Goal: Task Accomplishment & Management: Manage account settings

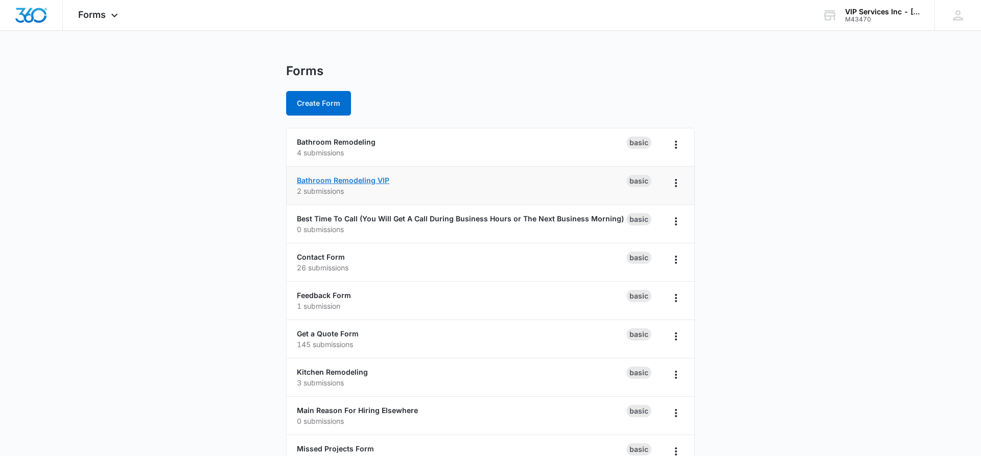
click at [336, 182] on link "Bathroom Remodeling VIP" at bounding box center [343, 180] width 92 height 9
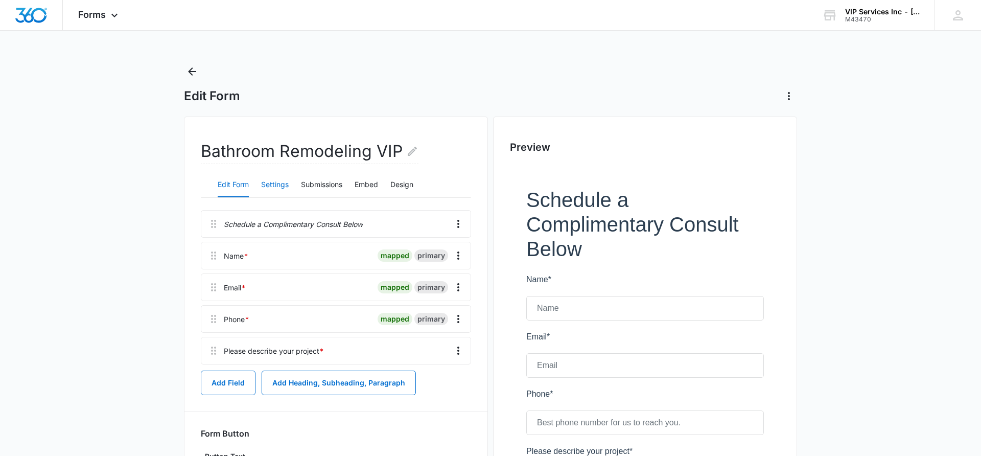
click at [277, 184] on button "Settings" at bounding box center [275, 185] width 28 height 25
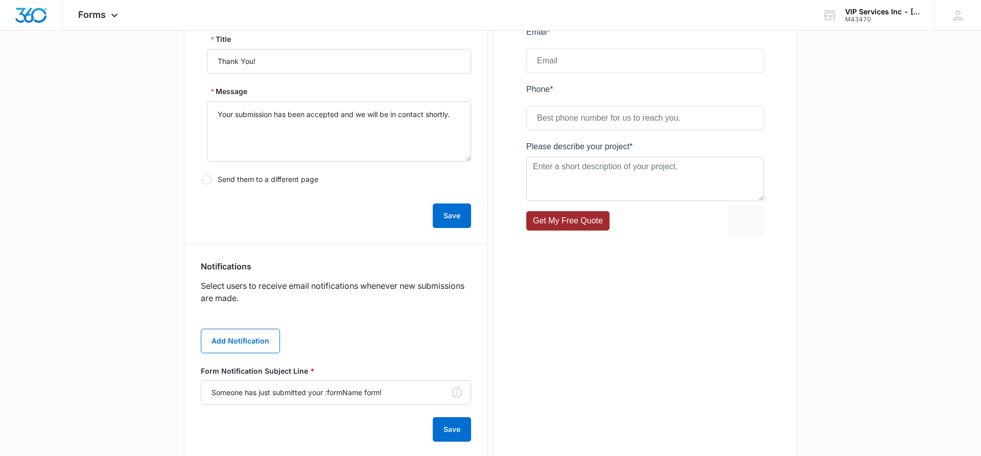
scroll to position [326, 0]
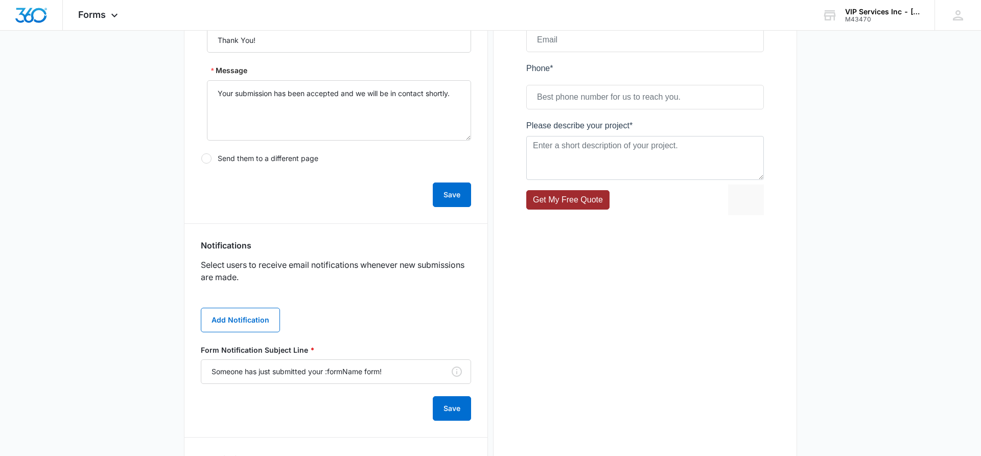
click at [208, 161] on div at bounding box center [206, 158] width 10 height 10
click at [201, 159] on input "Send them to a different page" at bounding box center [201, 158] width 1 height 1
radio input "false"
radio input "true"
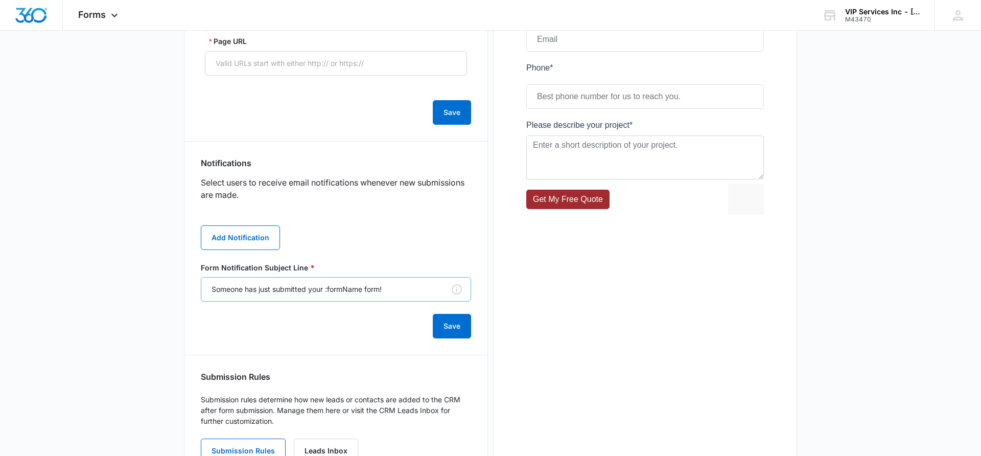
scroll to position [257, 0]
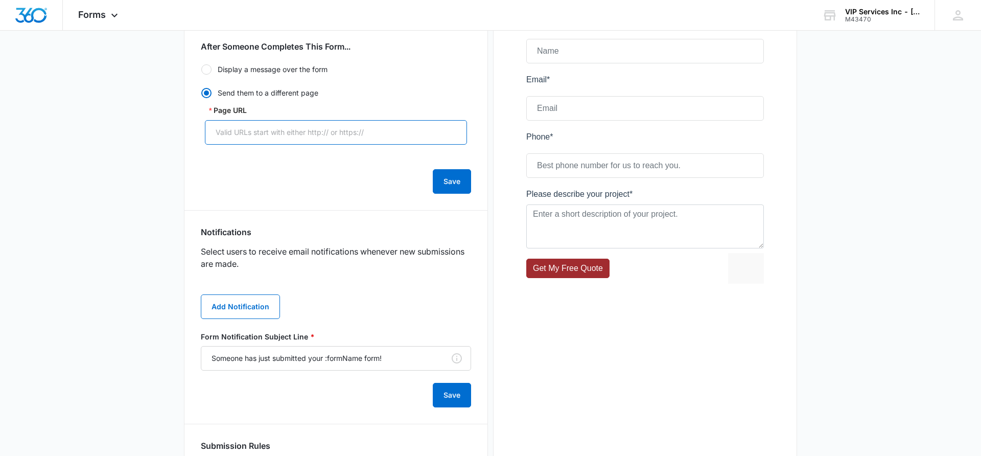
click at [267, 136] on input "Page URL" at bounding box center [336, 132] width 262 height 25
paste input "https://vipservices4u.com/thank-you"
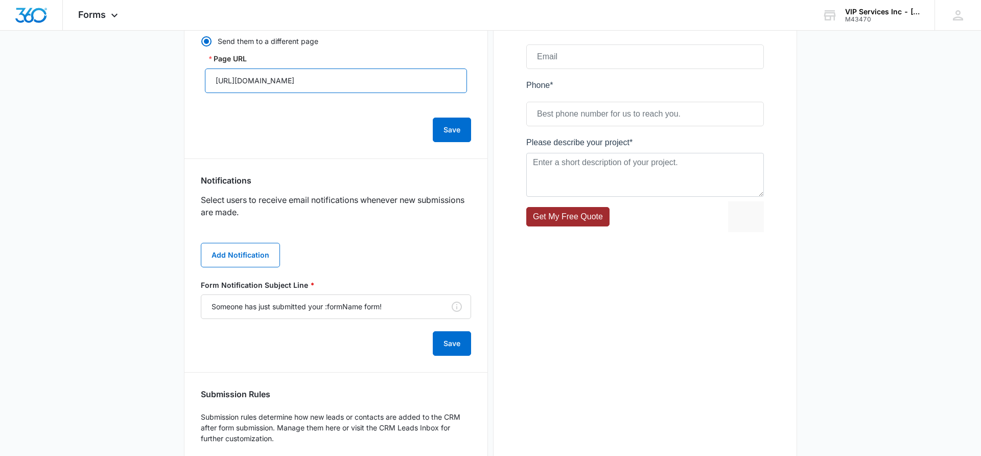
scroll to position [311, 0]
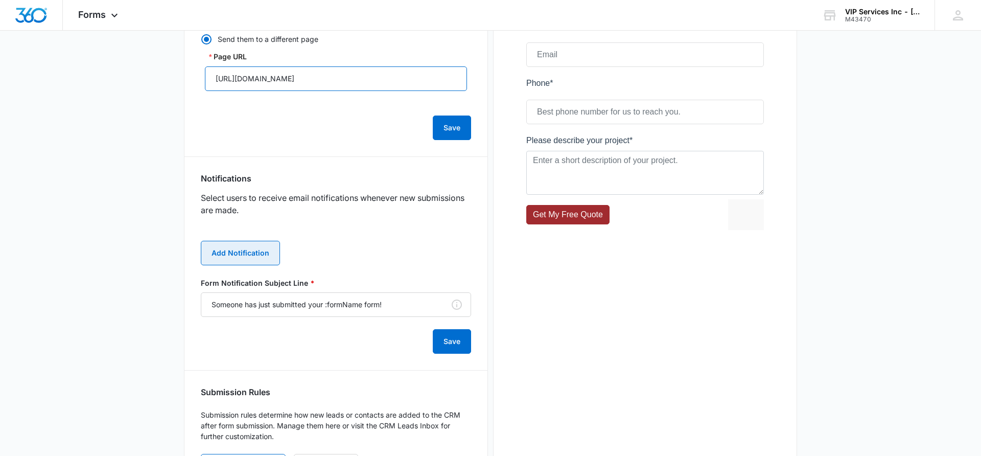
type input "https://vipservices4u.com/thank-you"
click at [260, 263] on button "Add Notification" at bounding box center [240, 253] width 79 height 25
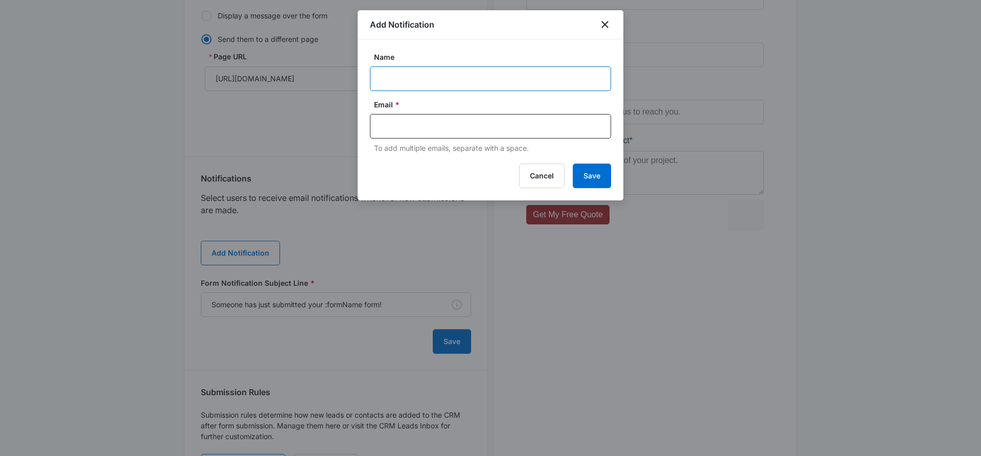
click at [456, 84] on input "Name" at bounding box center [490, 78] width 241 height 25
type input "[PERSON_NAME][EMAIL_ADDRESS][DOMAIN_NAME]"
click at [456, 71] on input "Name" at bounding box center [490, 78] width 241 height 25
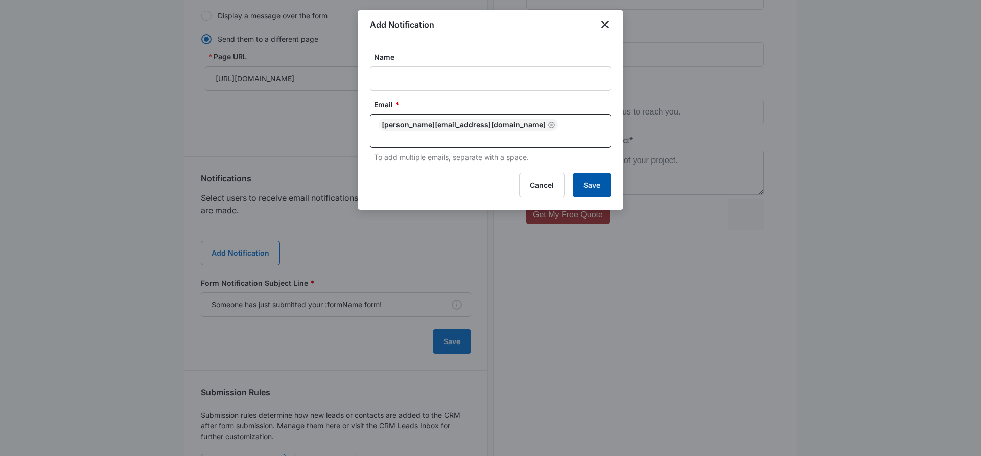
click at [591, 177] on button "Save" at bounding box center [592, 185] width 38 height 25
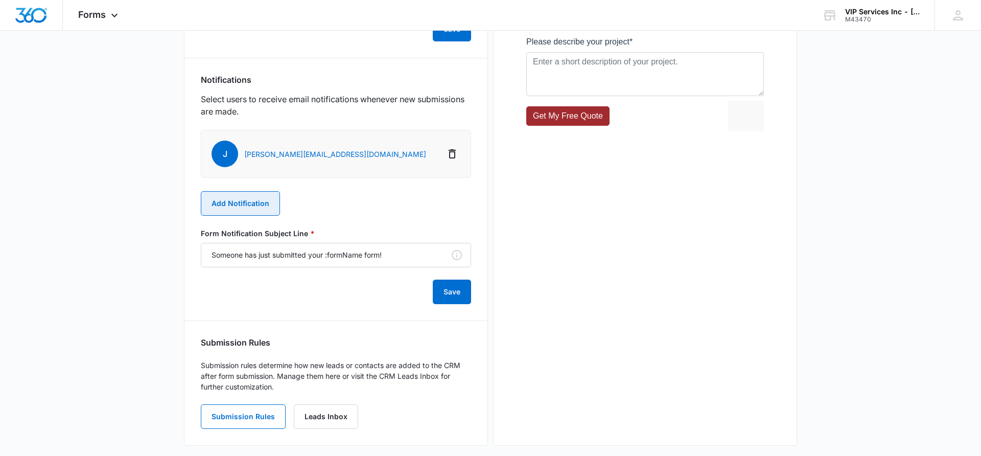
scroll to position [420, 0]
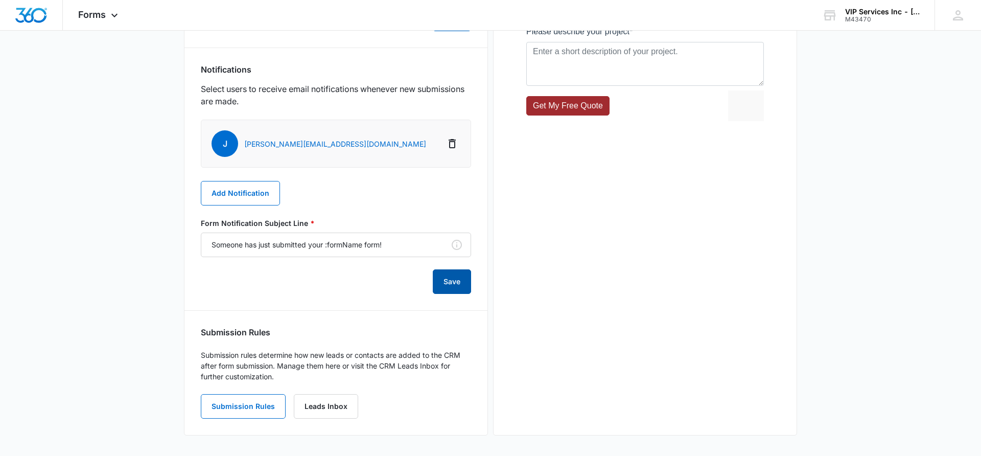
click at [457, 287] on button "Save" at bounding box center [452, 281] width 38 height 25
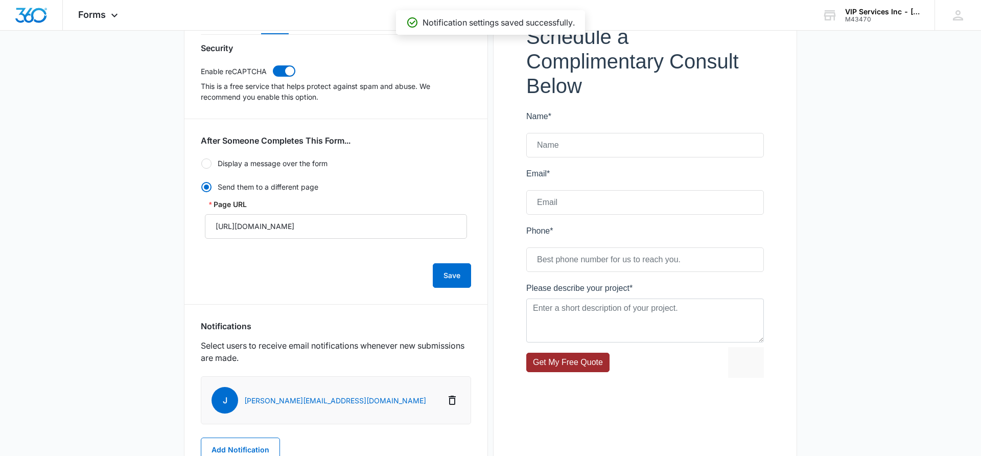
scroll to position [146, 0]
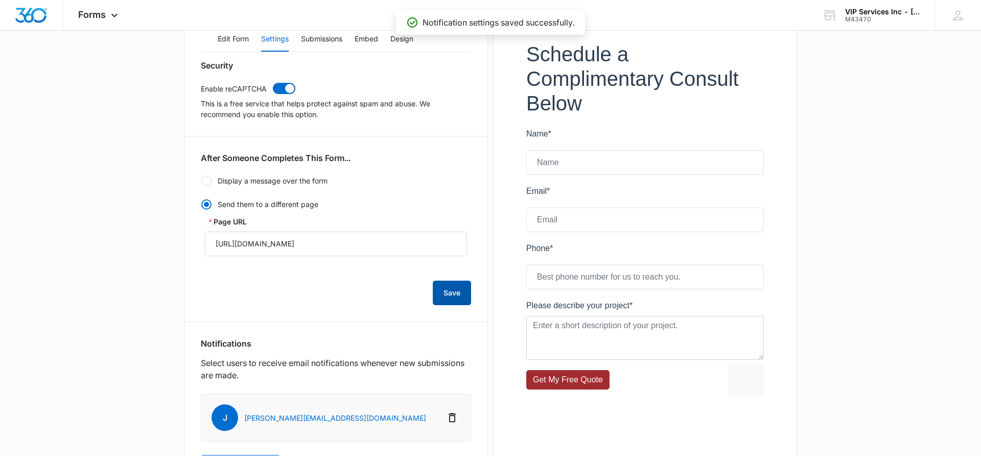
click at [437, 290] on button "Save" at bounding box center [452, 293] width 38 height 25
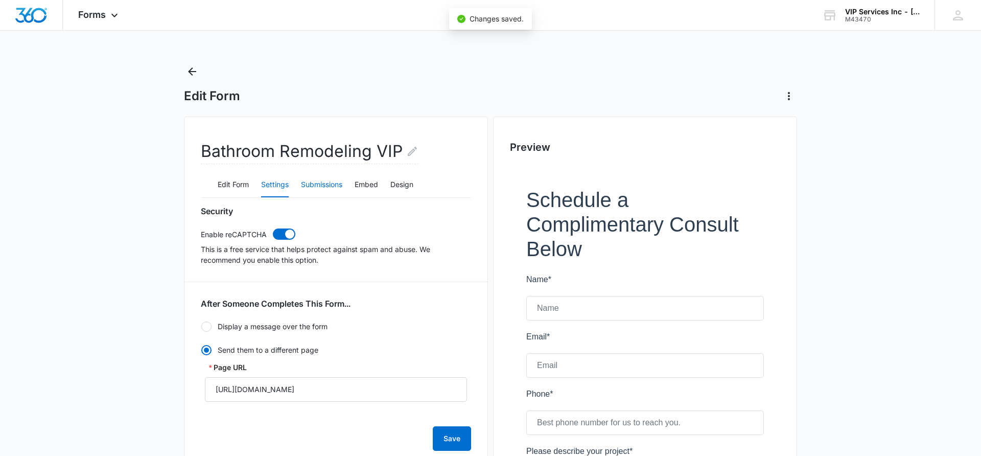
click at [339, 176] on button "Submissions" at bounding box center [321, 185] width 41 height 25
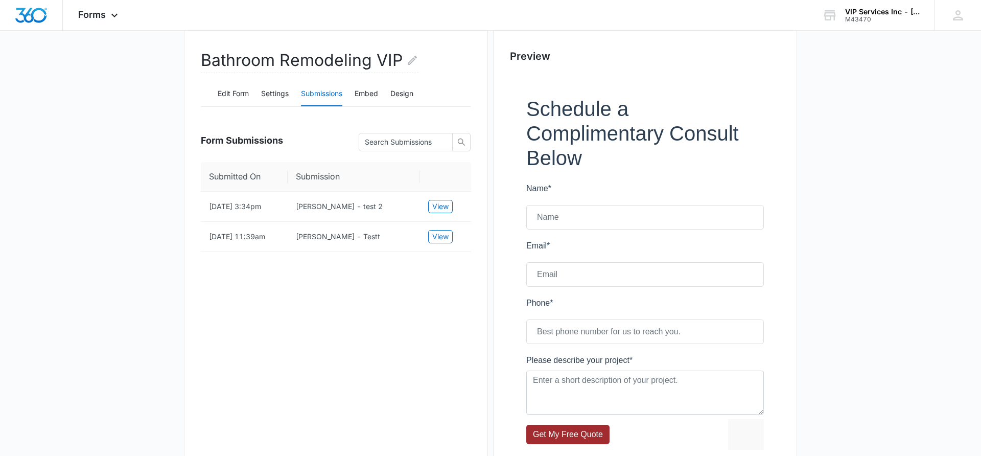
scroll to position [92, 0]
click at [125, 15] on div "Forms Apps Reputation Websites Forms CRM Email Social Payments POS Content Ads …" at bounding box center [99, 15] width 73 height 30
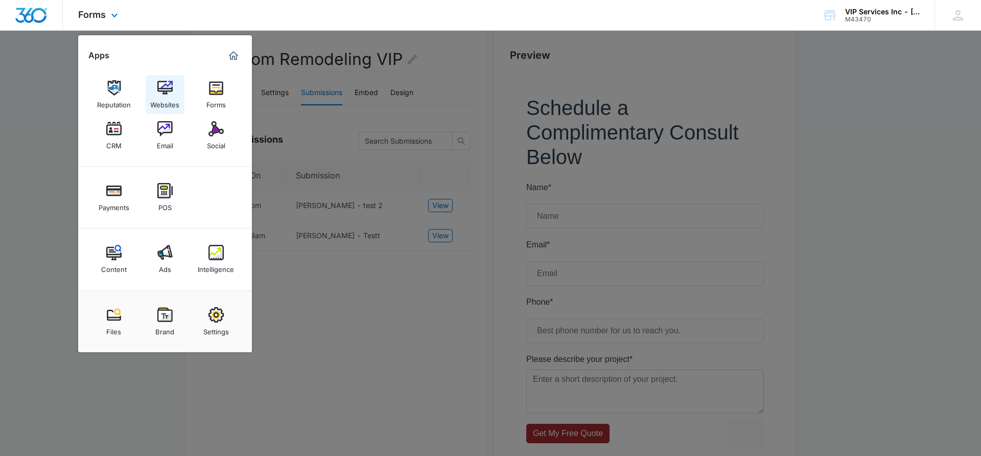
click at [174, 96] on div "Websites" at bounding box center [164, 102] width 29 height 13
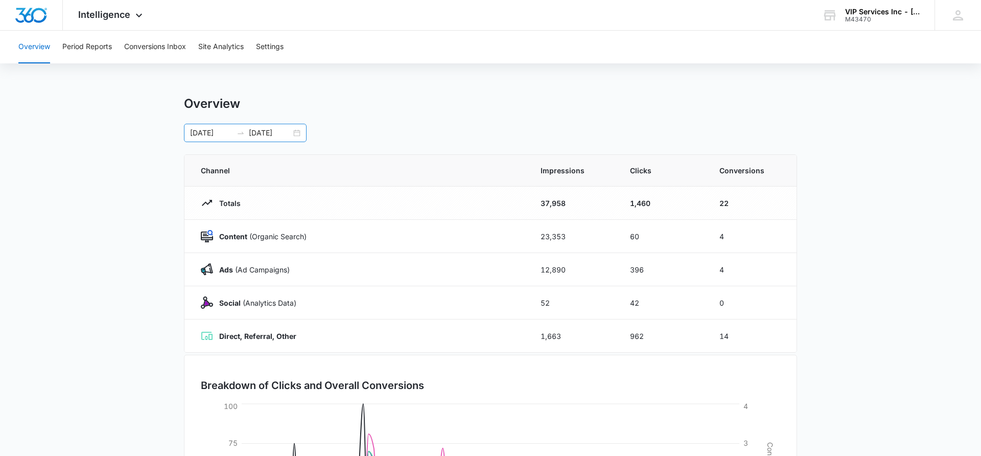
click at [301, 133] on div "06/10/2025 09/08/2025" at bounding box center [245, 133] width 123 height 18
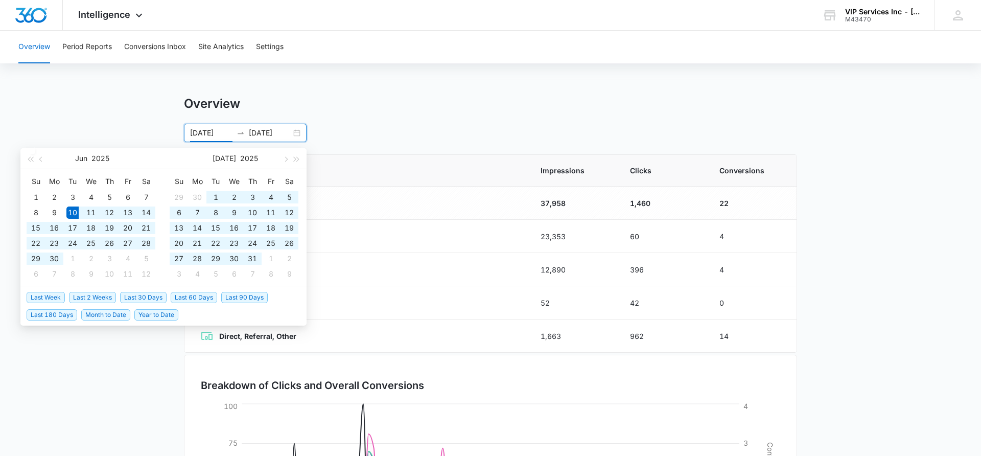
click at [296, 134] on div "06/10/2025 09/08/2025" at bounding box center [245, 133] width 123 height 18
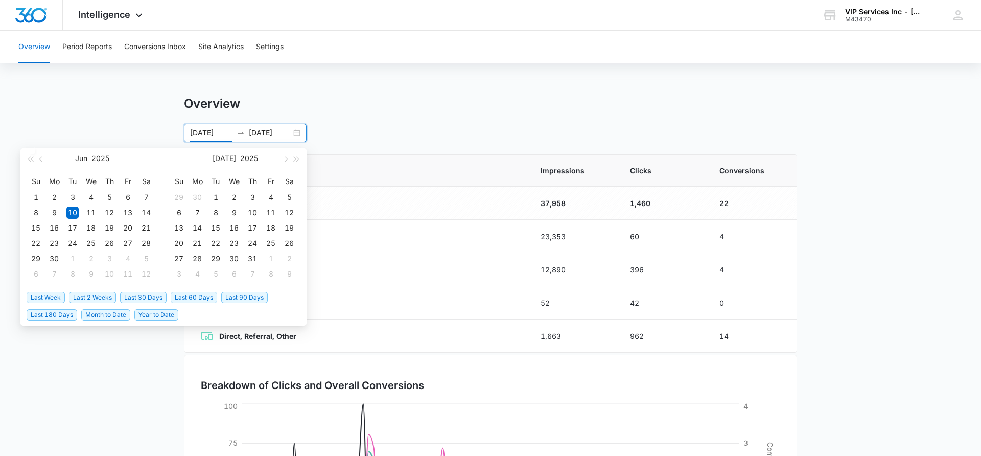
click at [153, 299] on span "Last 30 Days" at bounding box center [143, 297] width 47 height 11
type input "09/05/2025"
type input "10/05/2025"
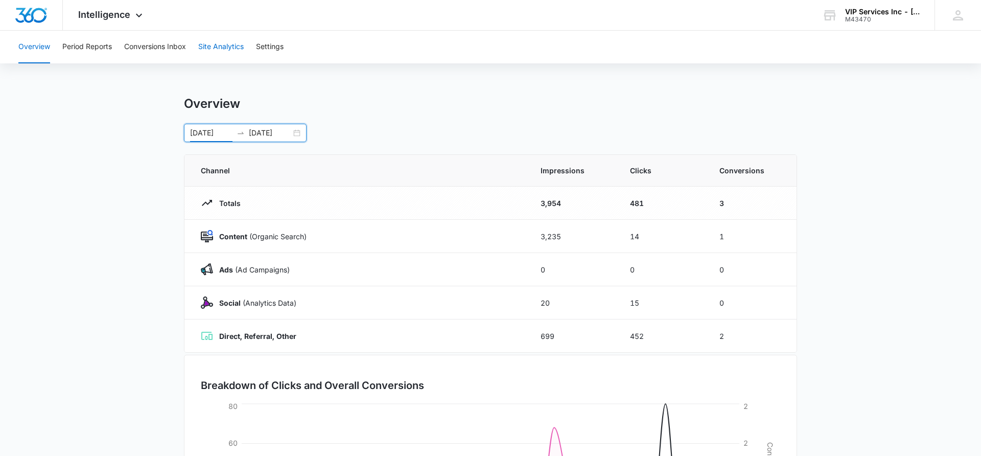
click at [242, 54] on button "Site Analytics" at bounding box center [220, 47] width 45 height 33
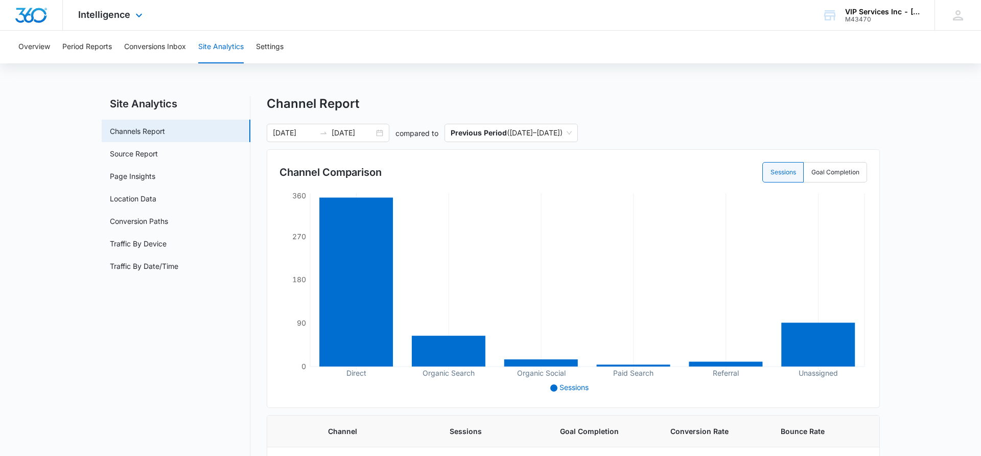
click at [135, 23] on div "Intelligence Apps Reputation Websites Forms CRM Email Social Payments POS Conte…" at bounding box center [112, 15] width 98 height 30
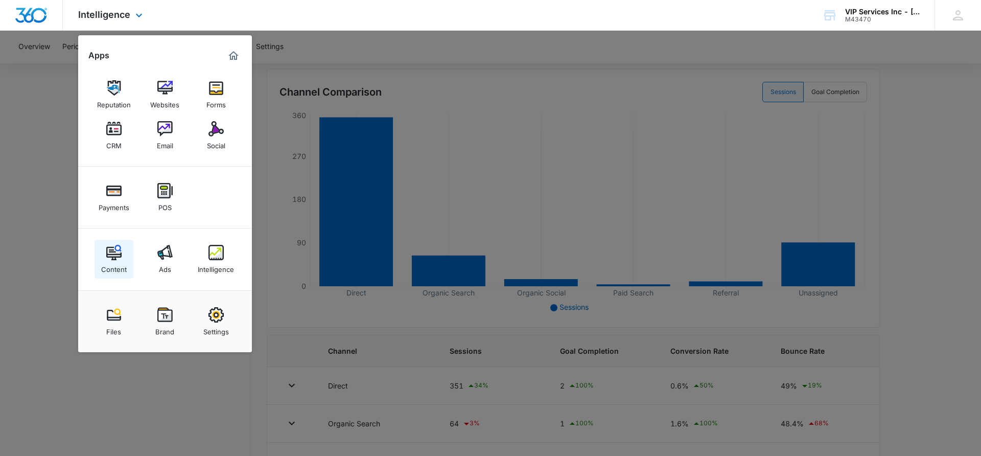
scroll to position [82, 0]
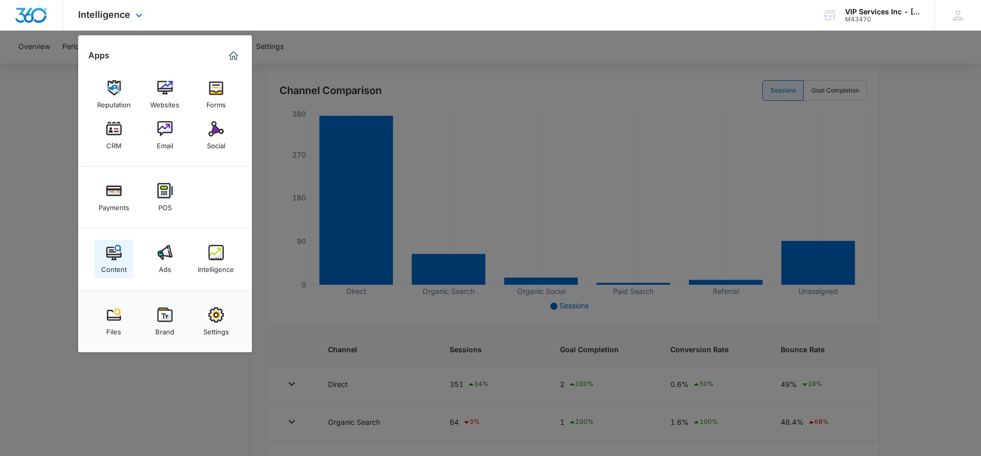
click at [105, 258] on link "Content" at bounding box center [114, 259] width 39 height 39
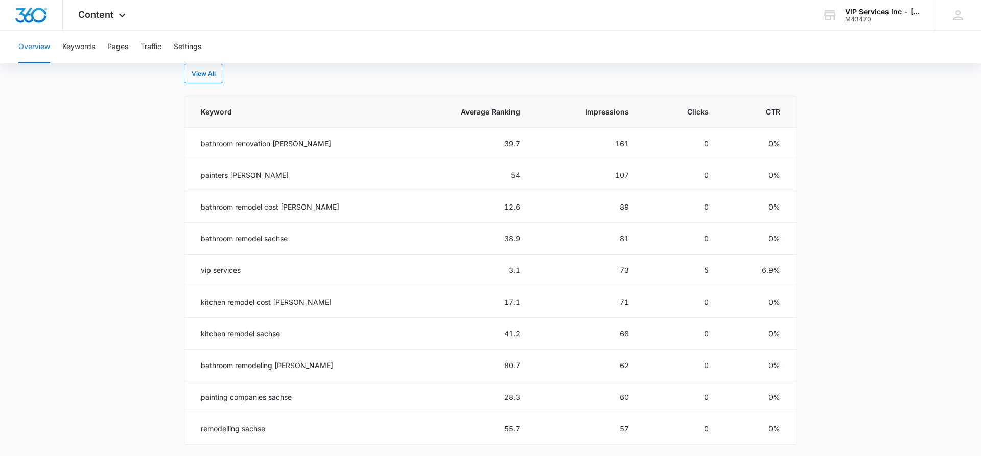
scroll to position [338, 0]
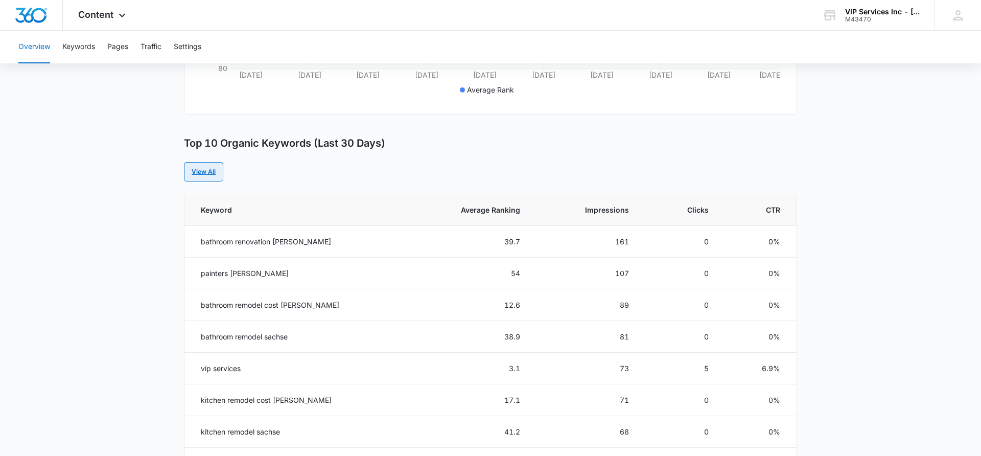
click at [207, 163] on link "View All" at bounding box center [203, 171] width 39 height 19
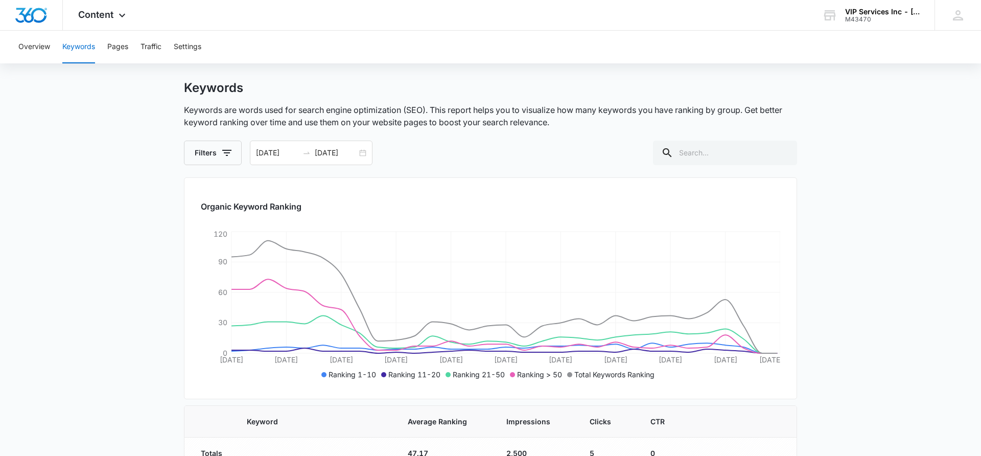
scroll to position [15, 0]
click at [206, 158] on button "Filters" at bounding box center [213, 154] width 58 height 25
click at [198, 201] on div "Favorites Rank 1-10 11-20 21-50 > 50" at bounding box center [255, 239] width 142 height 136
click at [206, 196] on icon at bounding box center [202, 194] width 9 height 9
click at [197, 195] on input "Favorites" at bounding box center [197, 194] width 1 height 1
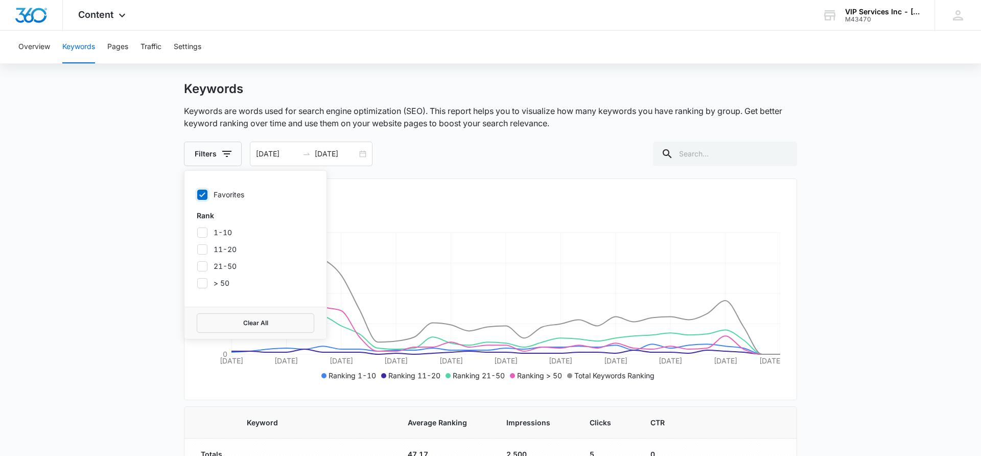
checkbox input "true"
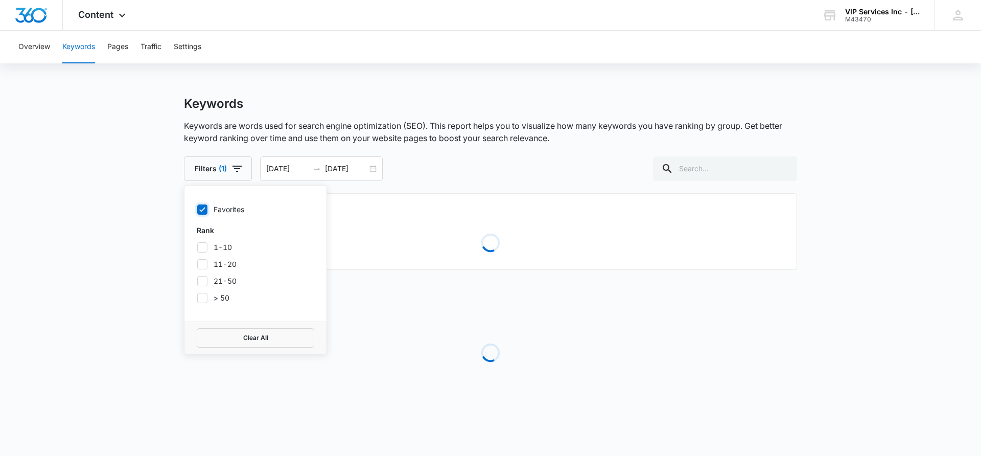
scroll to position [0, 0]
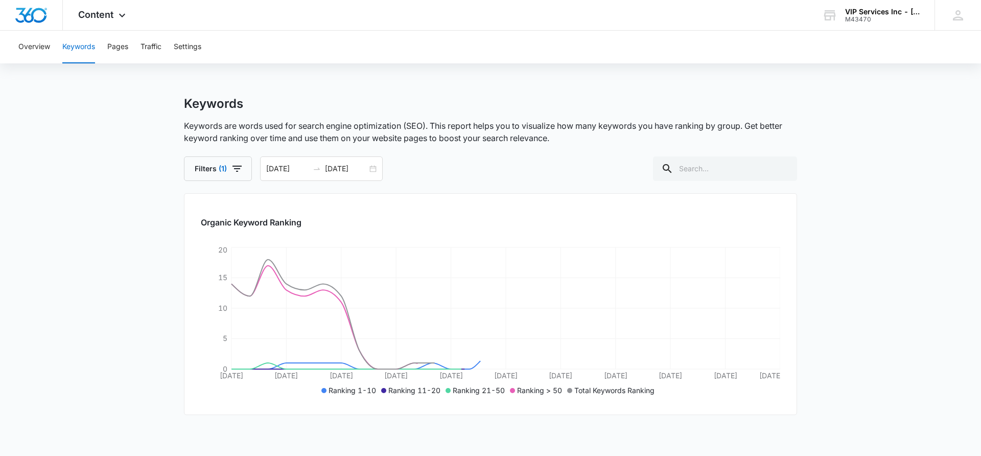
click at [118, 195] on main "Keywords Keywords are words used for search engine optimization (SEO). This rep…" at bounding box center [490, 341] width 981 height 491
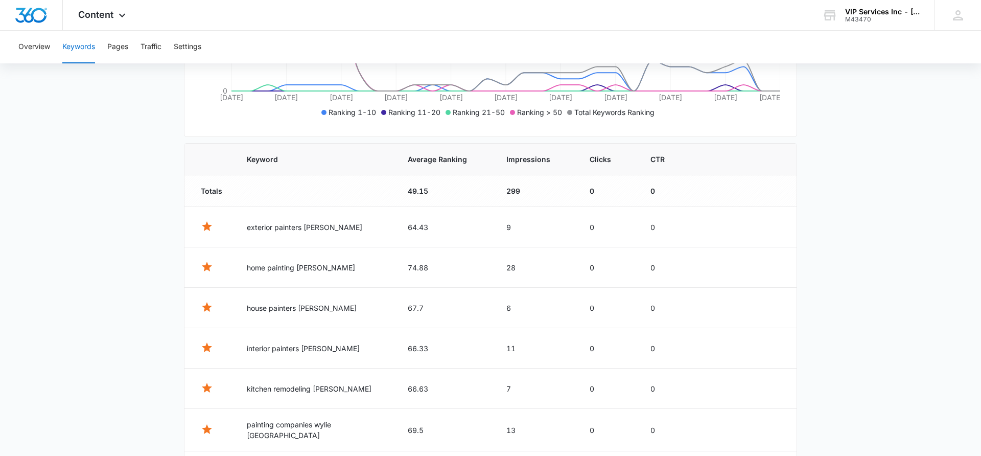
scroll to position [249, 0]
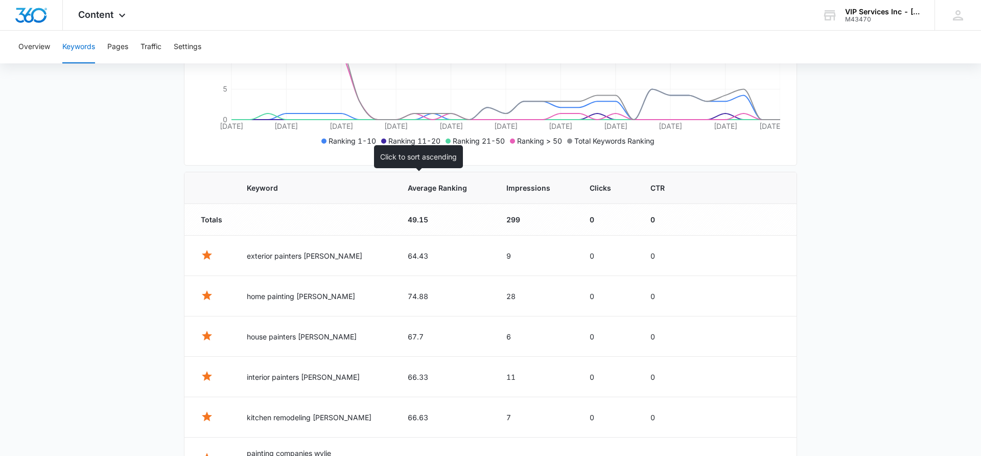
click at [408, 187] on span "Average Ranking" at bounding box center [437, 187] width 59 height 11
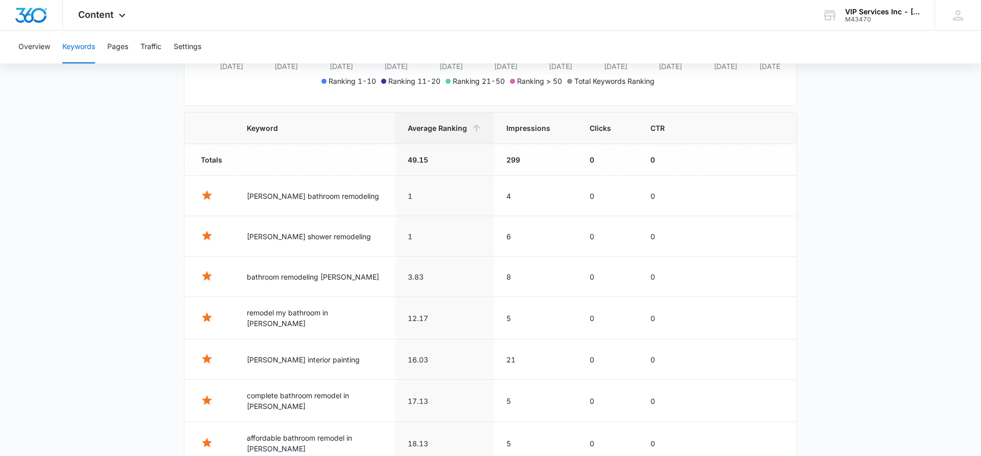
scroll to position [321, 0]
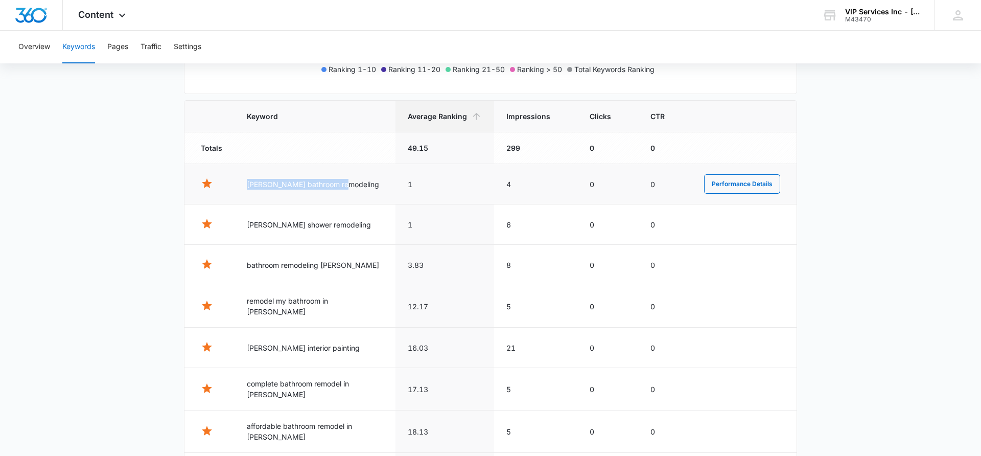
drag, startPoint x: 344, startPoint y: 187, endPoint x: 248, endPoint y: 188, distance: 96.6
click at [248, 188] on td "wylie bathroom remodeling" at bounding box center [315, 184] width 161 height 40
copy td "wylie bathroom remodeling"
click at [309, 182] on td "wylie bathroom remodeling" at bounding box center [315, 184] width 161 height 40
click at [719, 186] on button "Performance Details" at bounding box center [742, 183] width 76 height 19
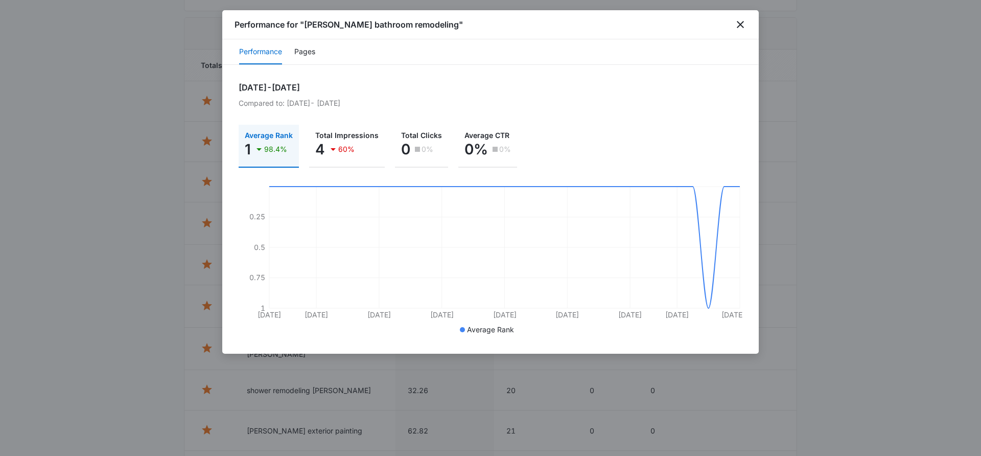
scroll to position [489, 0]
click at [741, 26] on icon "close" at bounding box center [740, 24] width 12 height 12
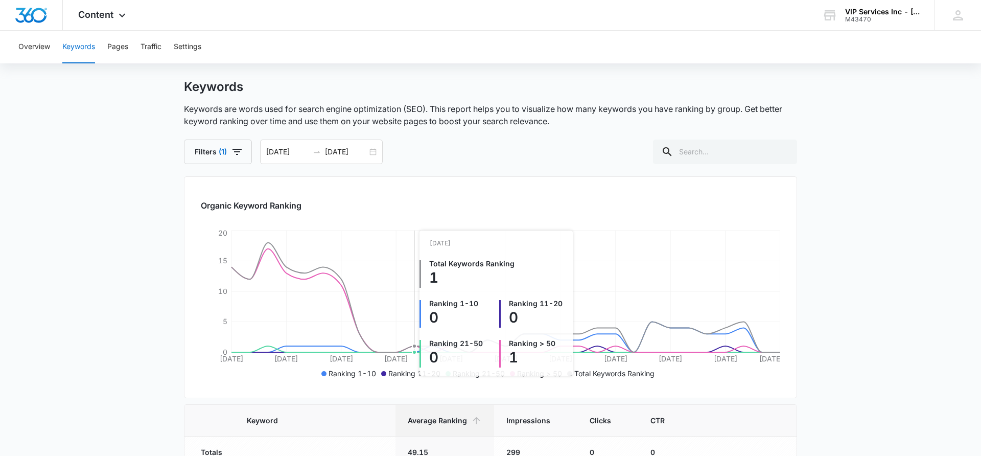
scroll to position [11, 0]
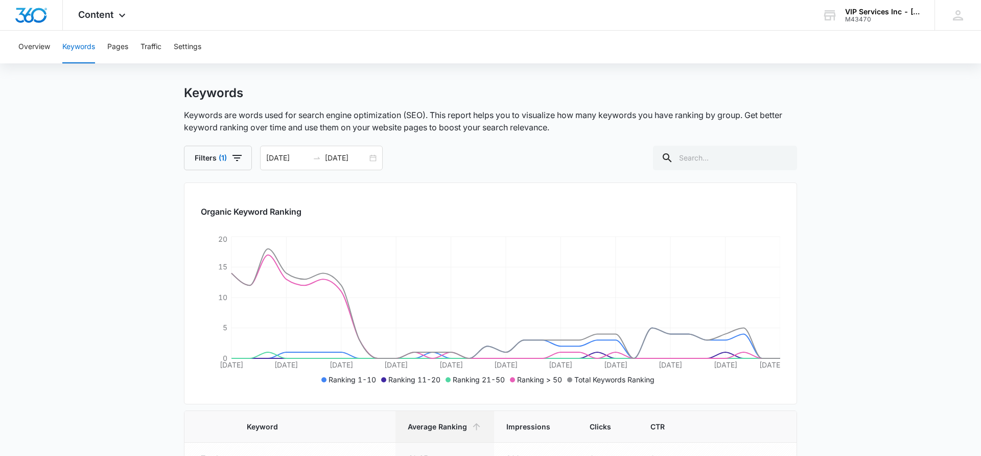
click at [383, 158] on div "Filters (1) 09/05/2025 10/05/2025" at bounding box center [490, 158] width 613 height 25
click at [373, 158] on div "09/05/2025 10/05/2025" at bounding box center [321, 158] width 123 height 25
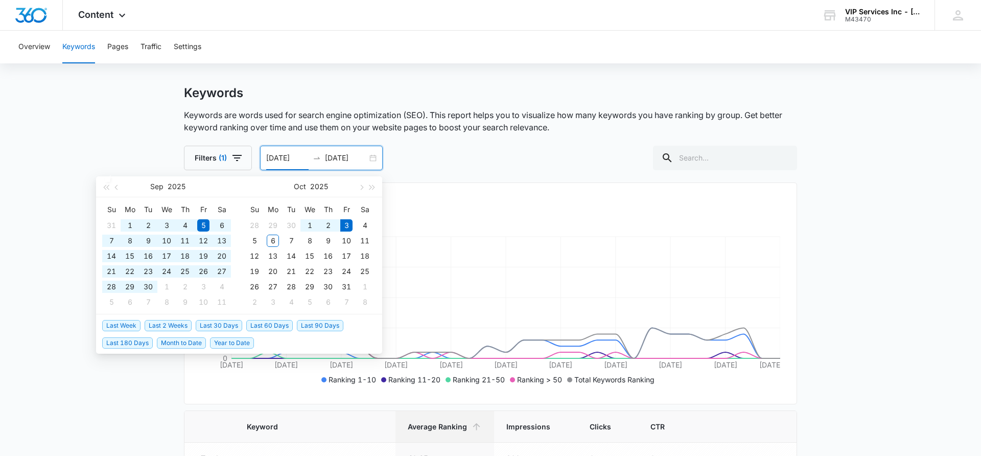
click at [311, 321] on span "Last 90 Days" at bounding box center [320, 325] width 47 height 11
type input "07/05/2025"
type input "10/03/2025"
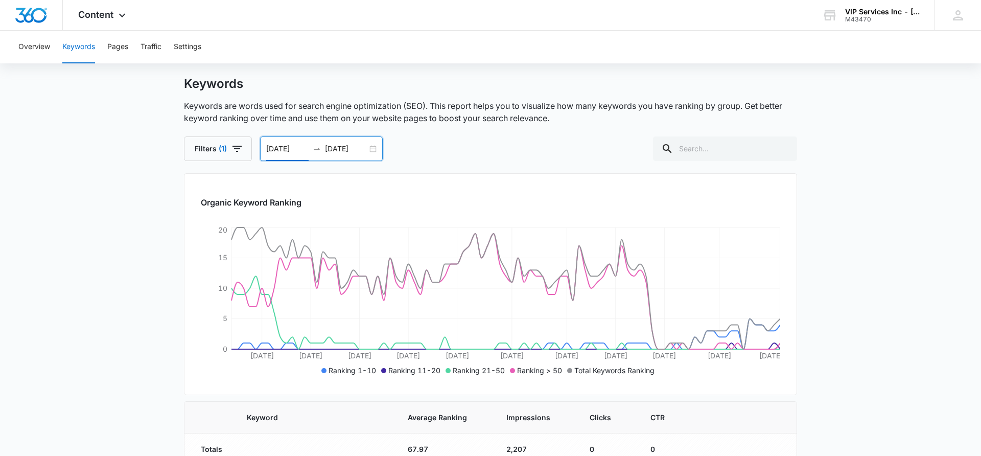
scroll to position [6, 0]
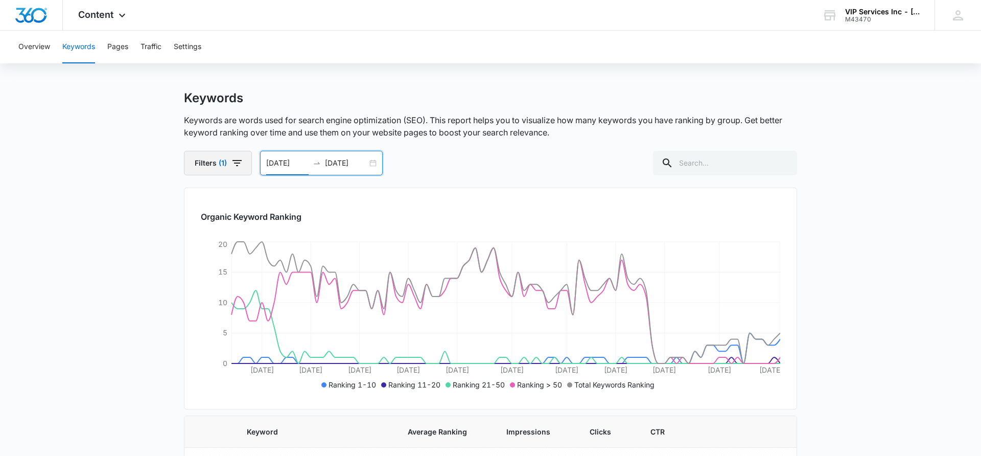
click at [231, 164] on icon "button" at bounding box center [237, 163] width 12 height 12
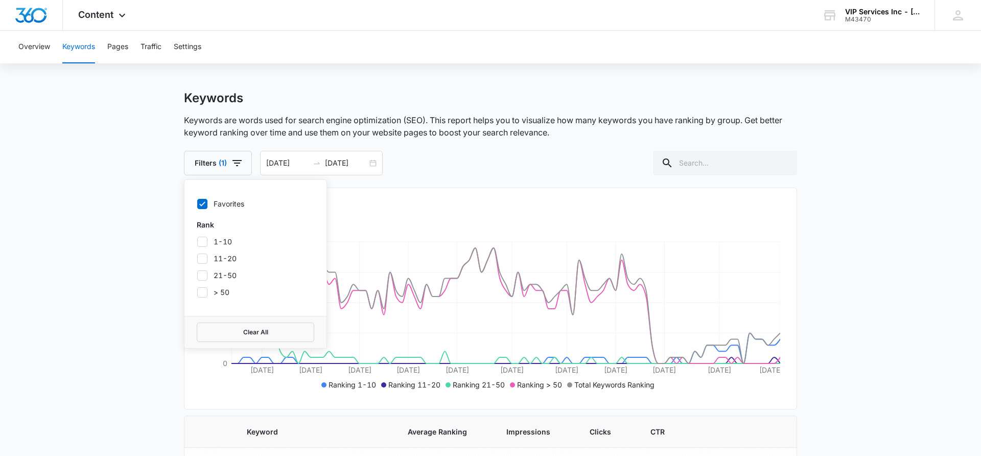
click at [200, 201] on icon at bounding box center [202, 203] width 9 height 9
click at [197, 203] on input "Favorites" at bounding box center [197, 203] width 1 height 1
checkbox input "false"
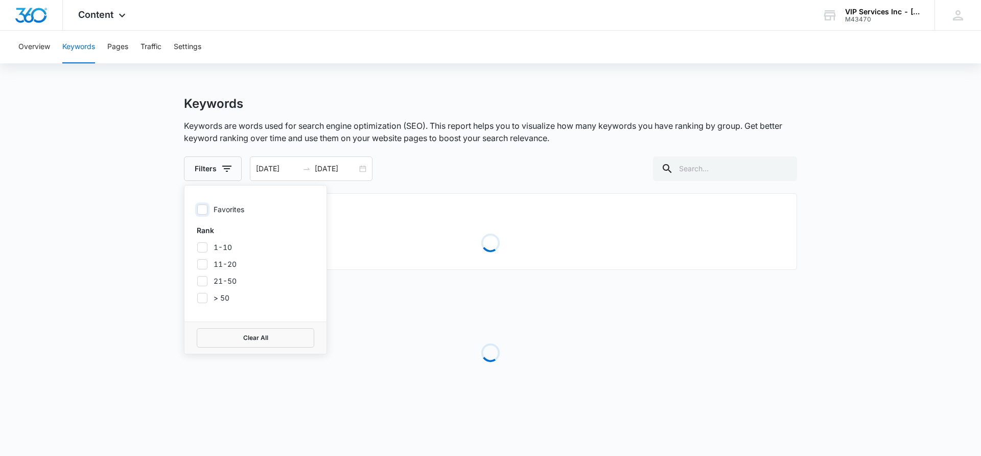
scroll to position [0, 0]
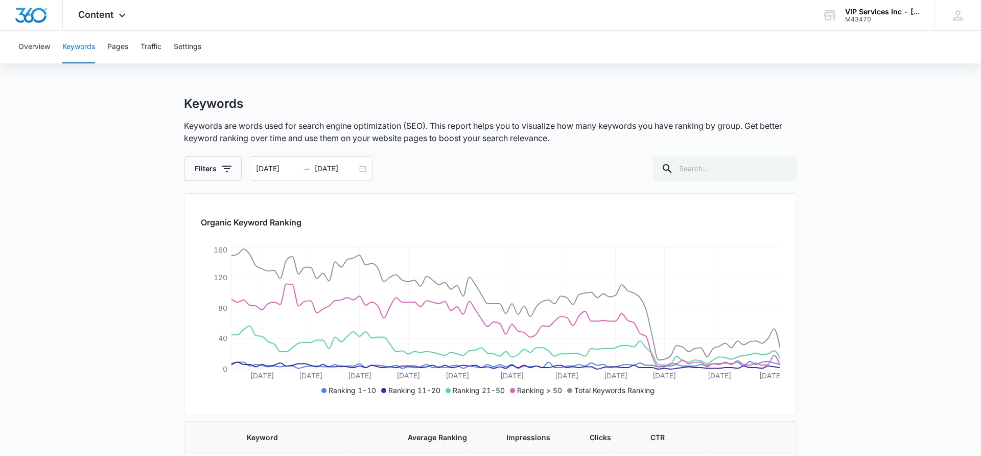
click at [212, 169] on button "Filters" at bounding box center [213, 168] width 58 height 25
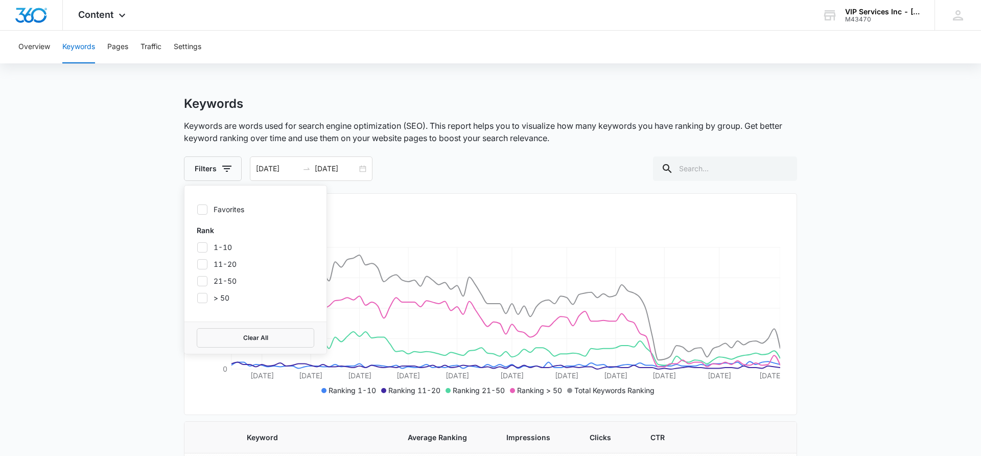
click at [200, 245] on icon at bounding box center [202, 247] width 9 height 9
click at [197, 247] on input "1-10" at bounding box center [197, 247] width 1 height 1
checkbox input "true"
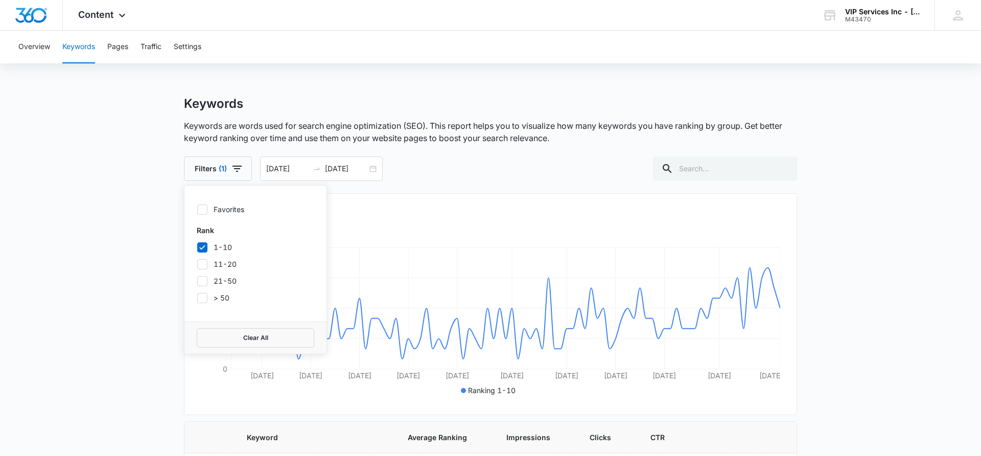
click at [201, 264] on icon at bounding box center [202, 264] width 9 height 9
click at [197, 264] on input "11-20" at bounding box center [197, 264] width 1 height 1
checkbox input "true"
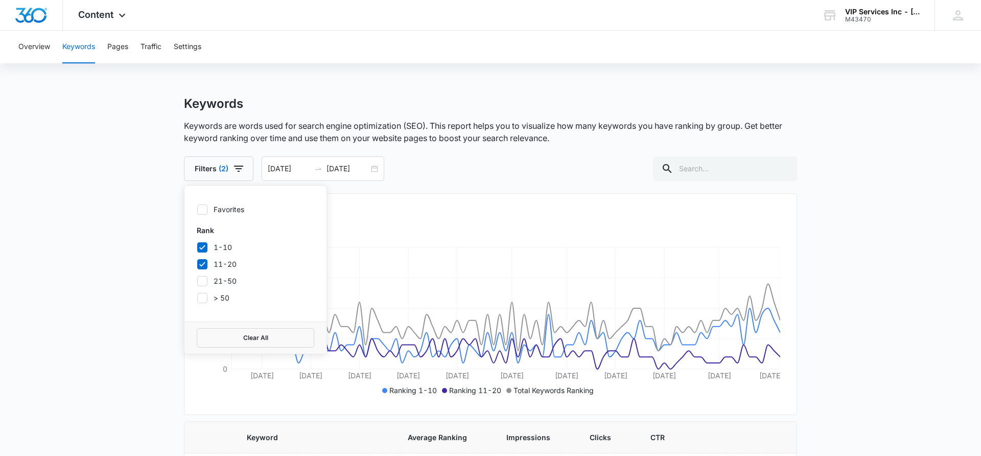
click at [202, 279] on icon at bounding box center [202, 280] width 9 height 9
click at [197, 281] on input "21-50" at bounding box center [197, 281] width 1 height 1
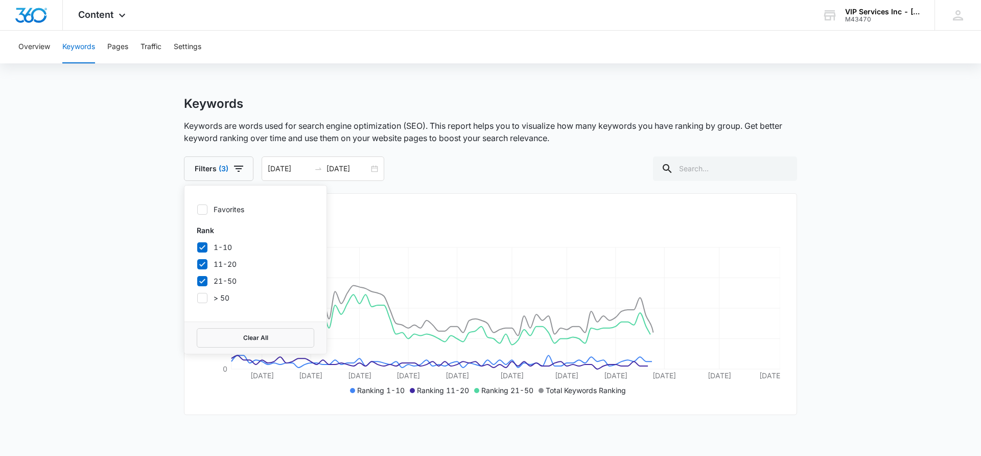
click at [202, 277] on icon at bounding box center [202, 280] width 9 height 9
click at [197, 281] on input "21-50" at bounding box center [197, 281] width 1 height 1
checkbox input "false"
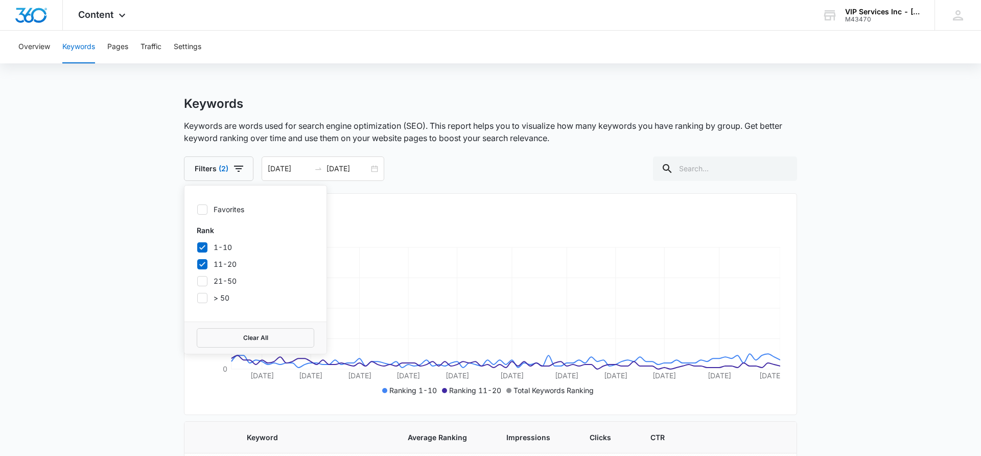
drag, startPoint x: 203, startPoint y: 265, endPoint x: 206, endPoint y: 252, distance: 13.6
click at [203, 265] on icon at bounding box center [202, 264] width 9 height 9
click at [197, 264] on input "11-20" at bounding box center [197, 264] width 1 height 1
checkbox input "false"
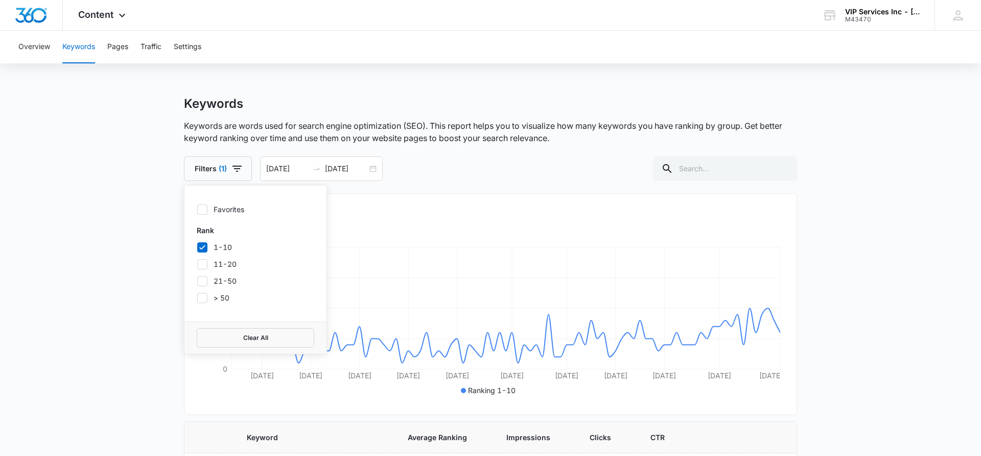
click at [206, 247] on icon at bounding box center [202, 247] width 9 height 9
click at [197, 247] on input "1-10" at bounding box center [197, 247] width 1 height 1
checkbox input "false"
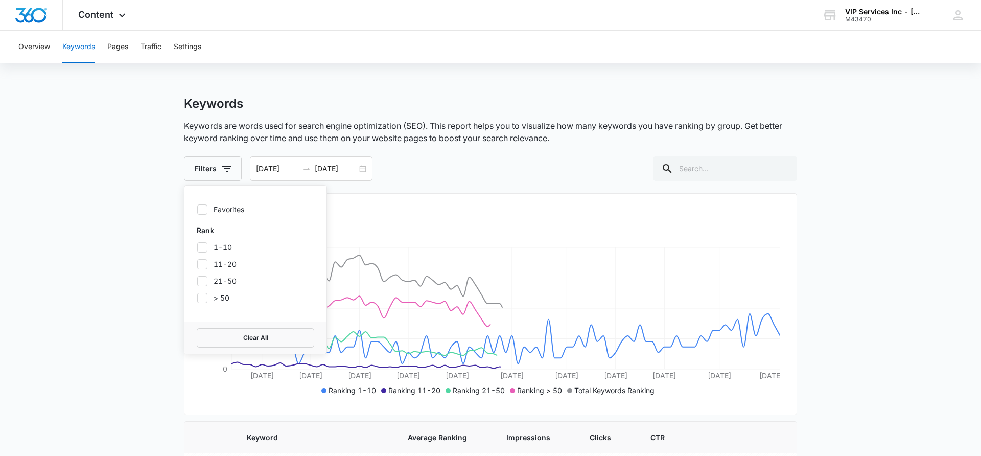
click at [205, 212] on icon at bounding box center [202, 209] width 9 height 9
click at [197, 210] on input "Favorites" at bounding box center [197, 209] width 1 height 1
checkbox input "true"
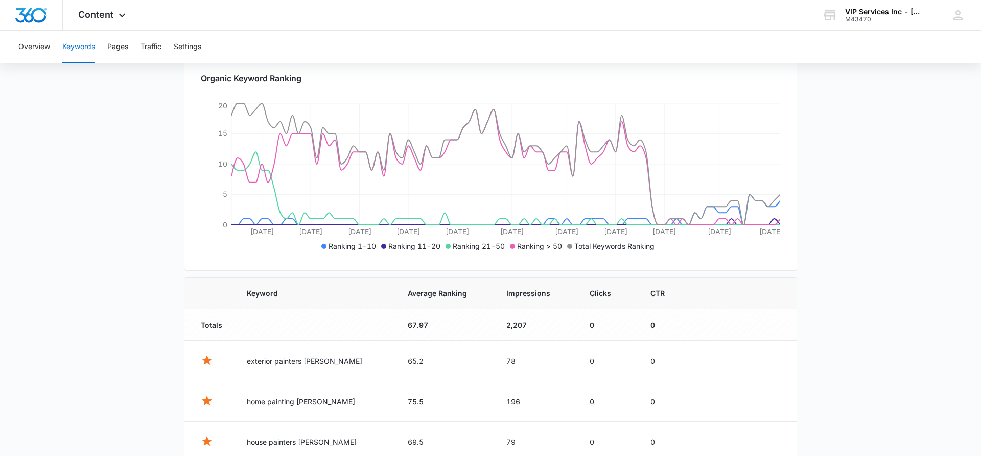
scroll to position [91, 0]
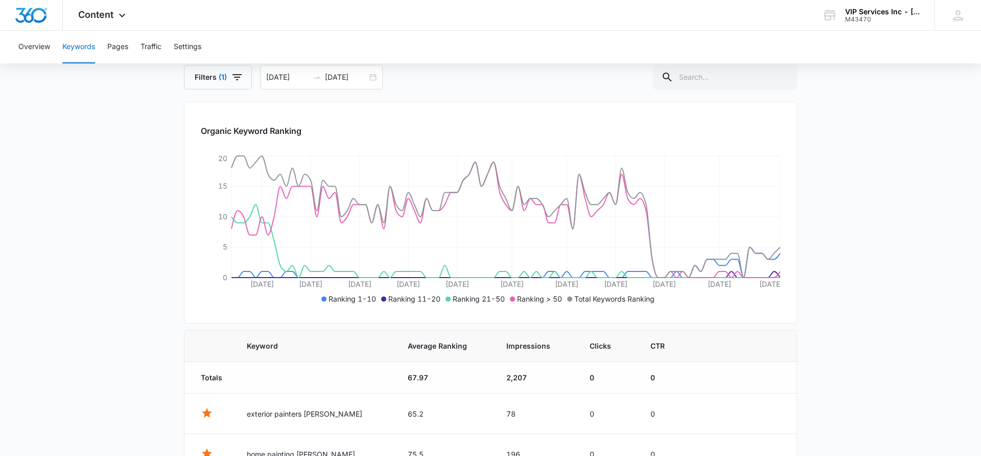
click at [154, 238] on main "Keywords Keywords are words used for search engine optimization (SEO). This rep…" at bounding box center [490, 430] width 981 height 851
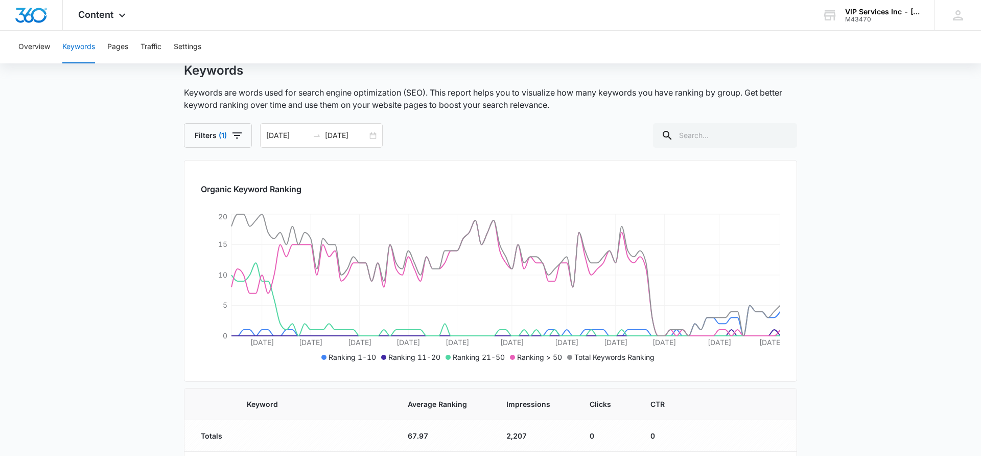
scroll to position [34, 0]
click at [376, 136] on div "07/05/2025 10/03/2025" at bounding box center [321, 135] width 123 height 25
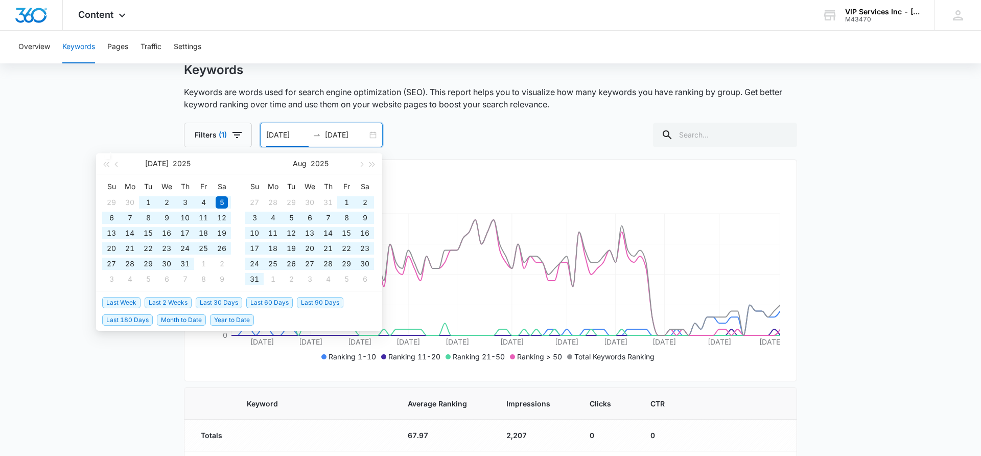
click at [225, 318] on span "Year to Date" at bounding box center [232, 319] width 44 height 11
type input "01/01/2025"
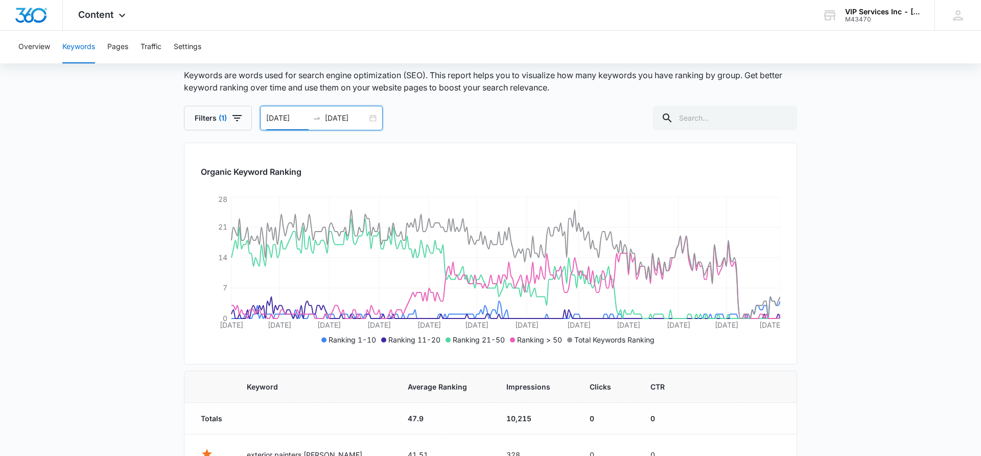
scroll to position [52, 0]
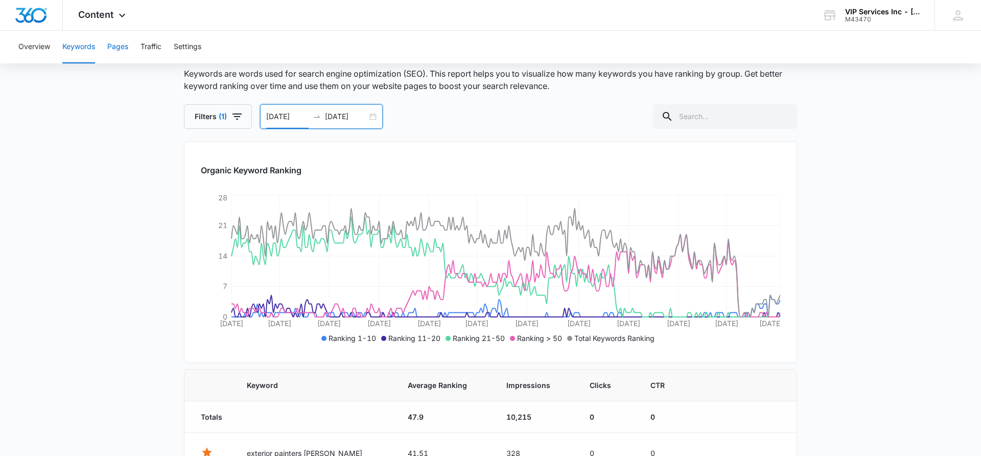
click at [116, 49] on button "Pages" at bounding box center [117, 47] width 21 height 33
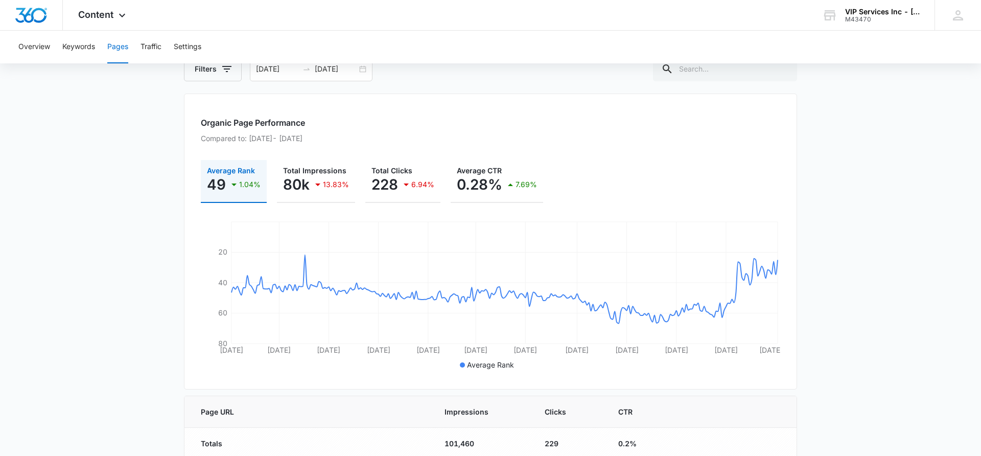
scroll to position [73, 0]
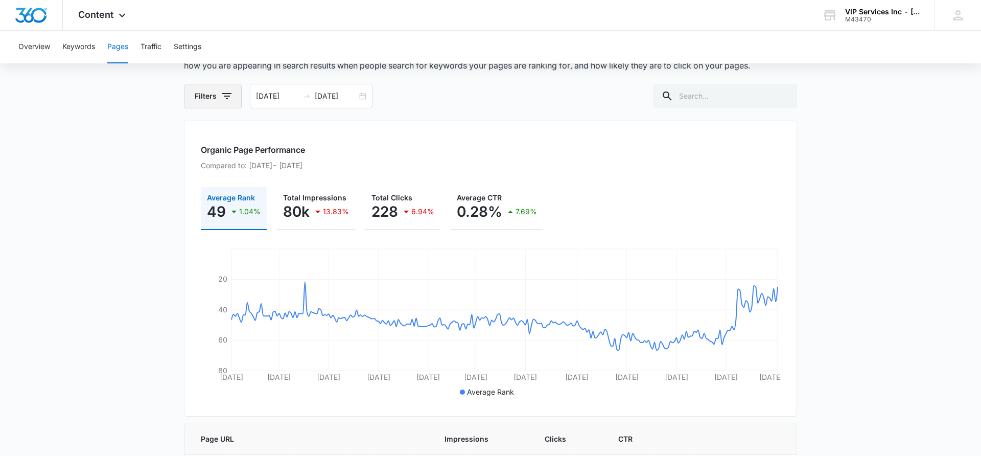
click at [231, 91] on icon "button" at bounding box center [227, 96] width 12 height 12
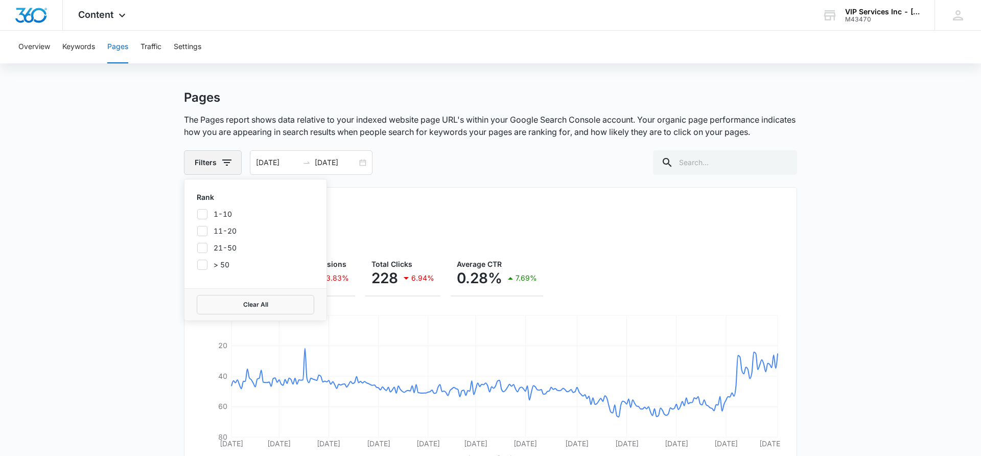
scroll to position [0, 0]
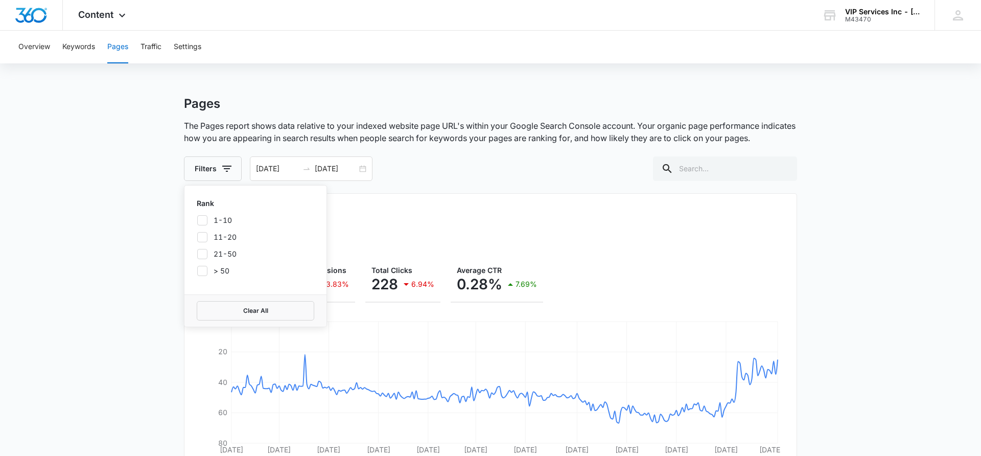
drag, startPoint x: 149, startPoint y: 178, endPoint x: 158, endPoint y: 182, distance: 10.3
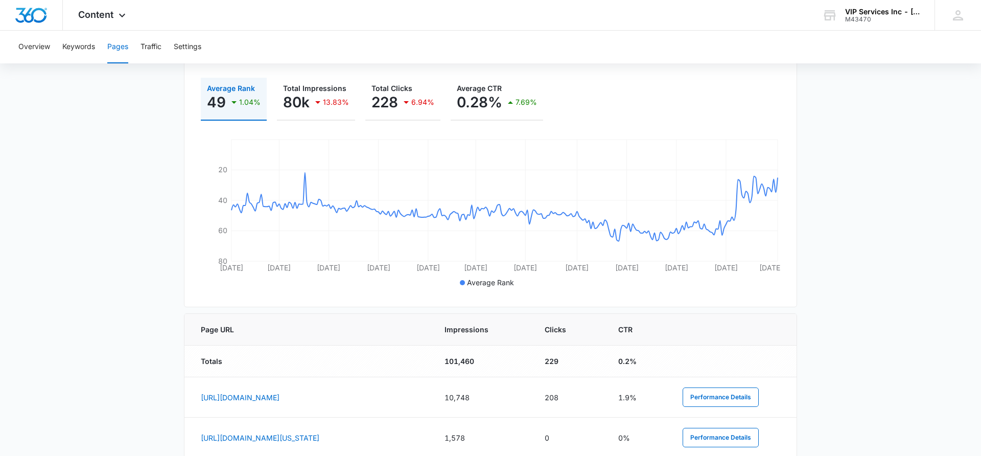
scroll to position [84, 0]
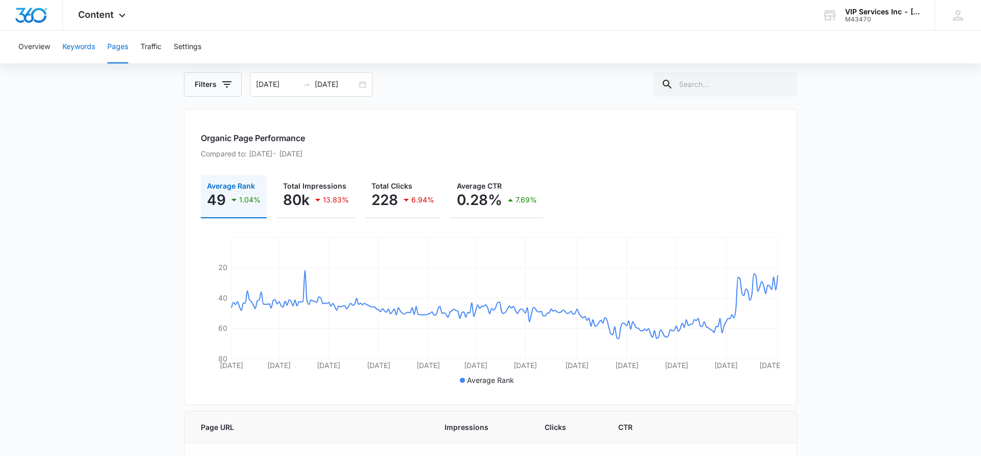
click at [75, 49] on button "Keywords" at bounding box center [78, 47] width 33 height 33
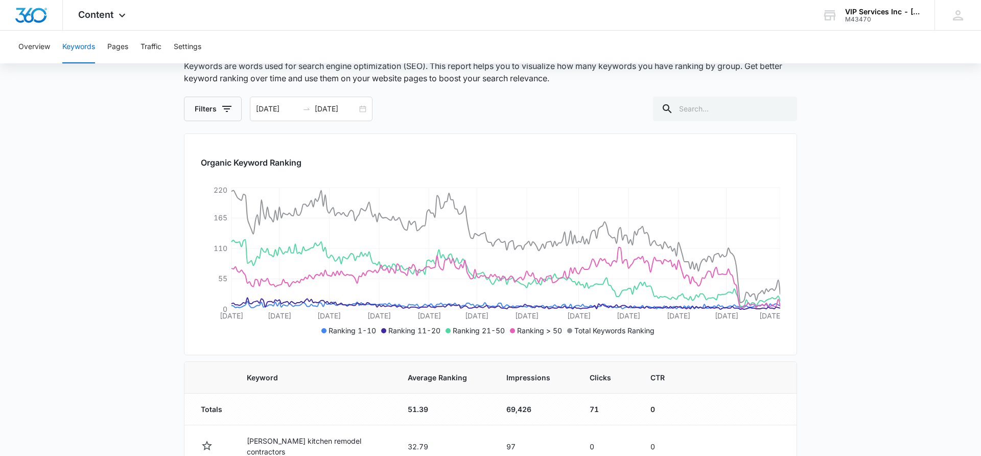
scroll to position [74, 0]
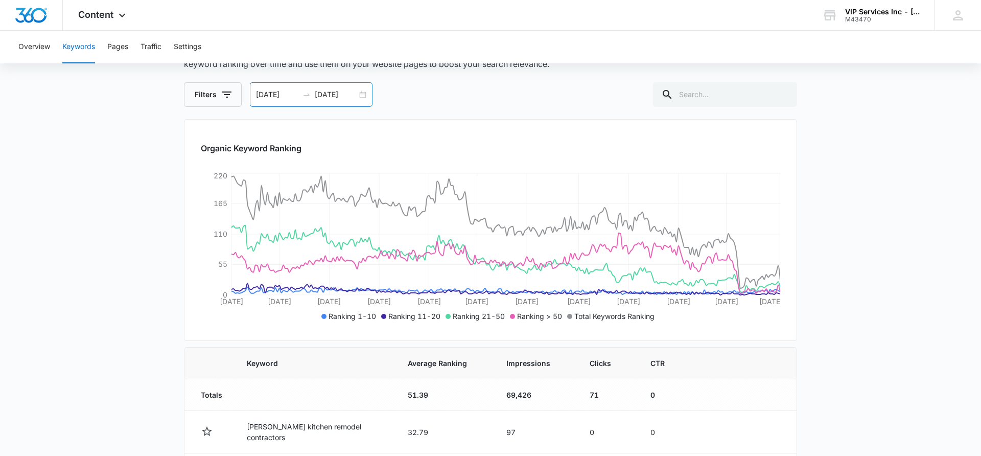
click at [365, 95] on div "01/01/2025 10/03/2025" at bounding box center [311, 94] width 123 height 25
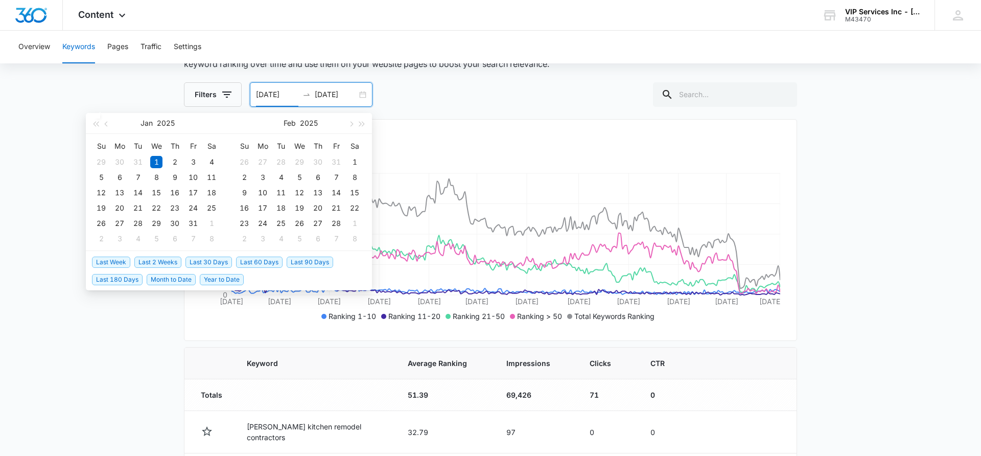
click at [308, 260] on span "Last 90 Days" at bounding box center [310, 262] width 47 height 11
type input "07/05/2025"
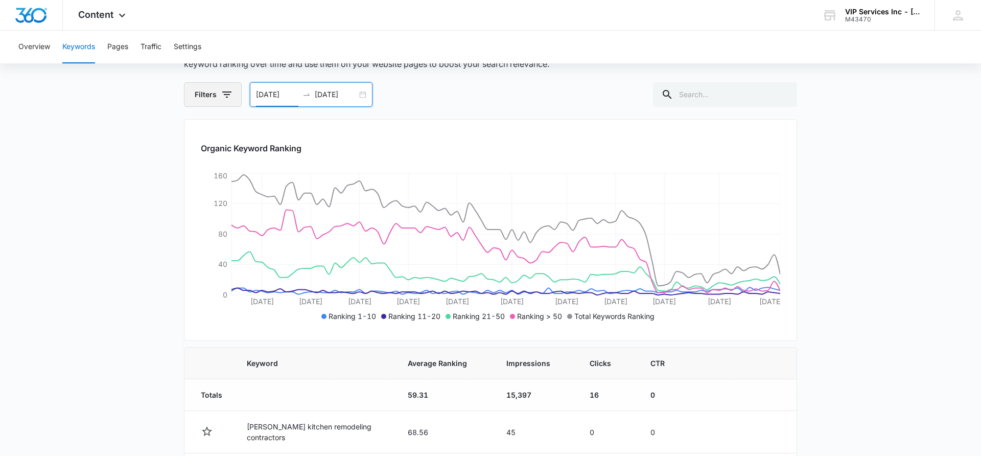
click at [228, 93] on icon "button" at bounding box center [227, 94] width 12 height 12
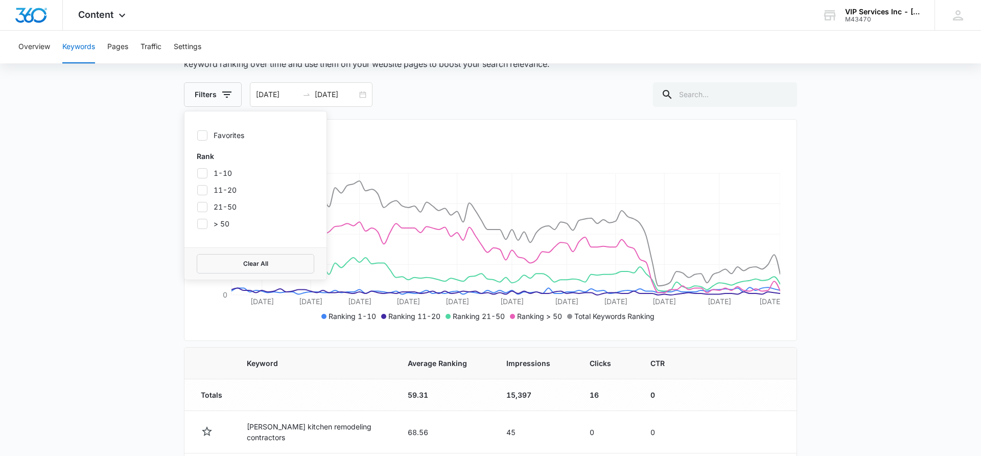
click at [214, 139] on label "Favorites" at bounding box center [256, 135] width 118 height 11
click at [197, 135] on input "Favorites" at bounding box center [197, 135] width 1 height 1
checkbox input "true"
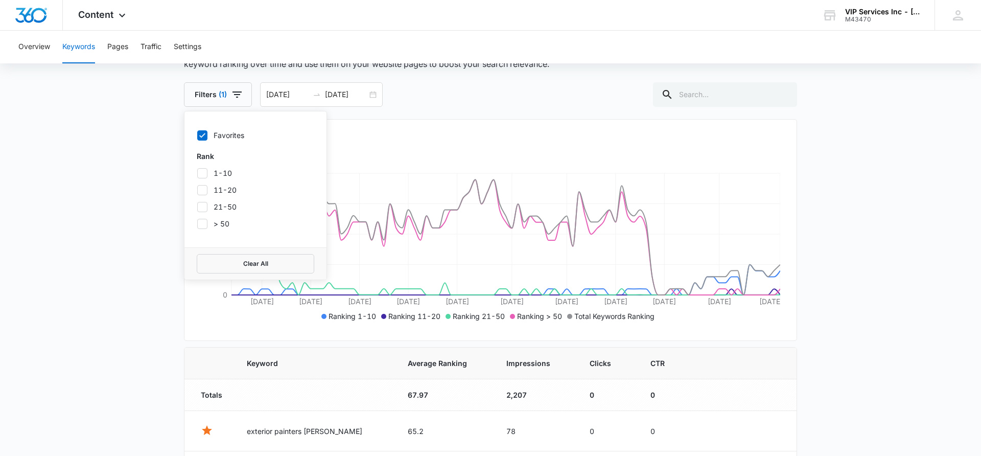
click at [153, 206] on main "Keywords Keywords are words used for search engine optimization (SEO). This rep…" at bounding box center [490, 447] width 981 height 851
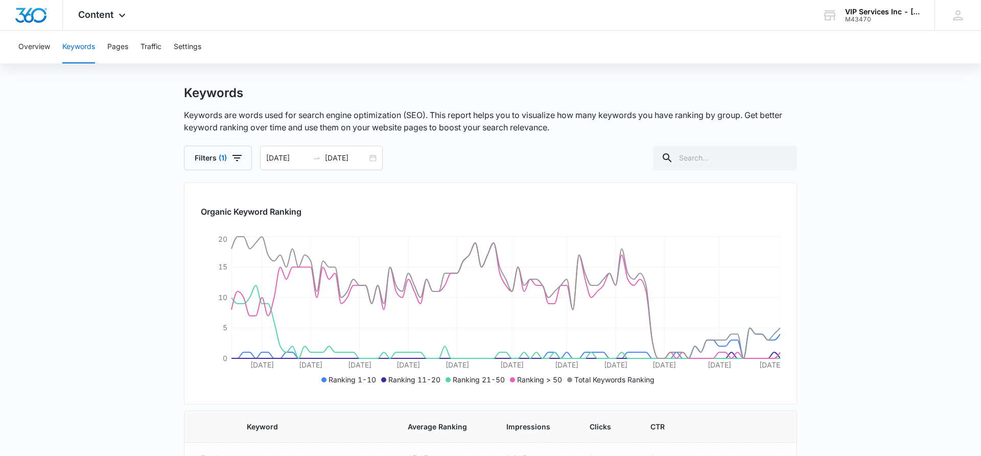
scroll to position [0, 0]
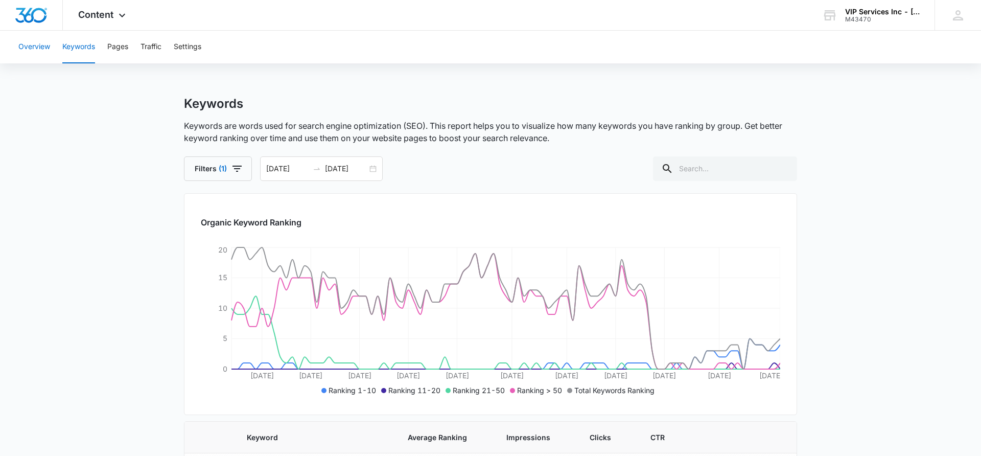
click at [40, 48] on button "Overview" at bounding box center [34, 47] width 32 height 33
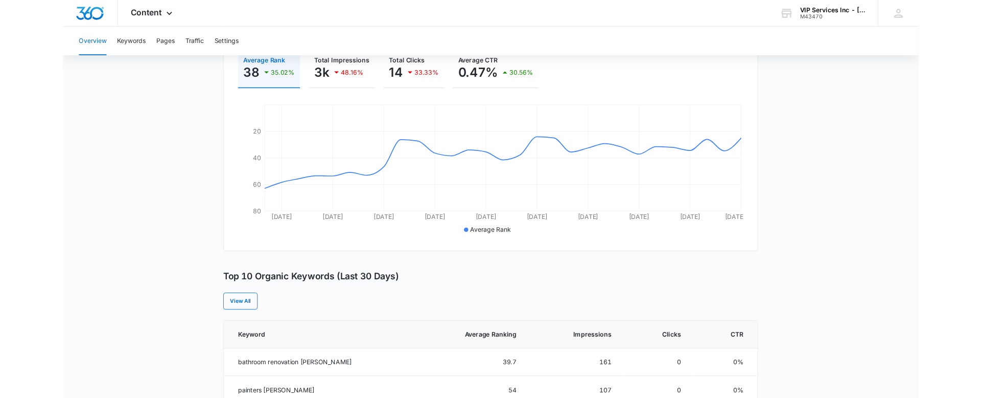
scroll to position [124, 0]
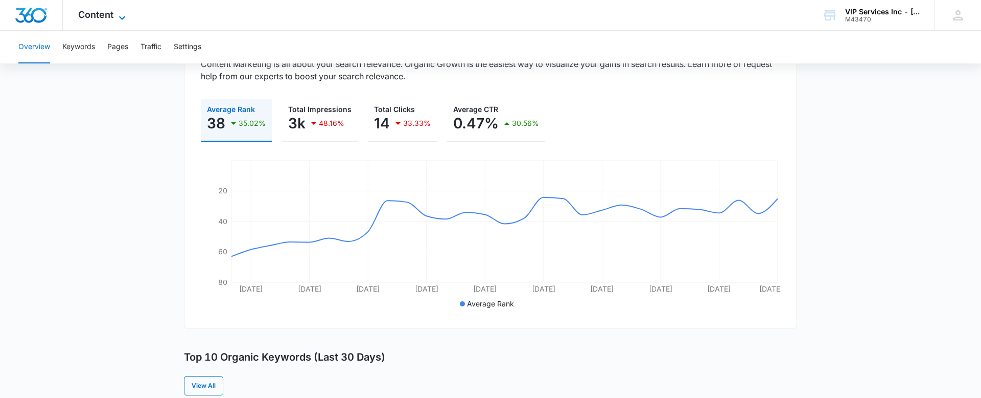
click at [126, 16] on icon at bounding box center [122, 18] width 12 height 12
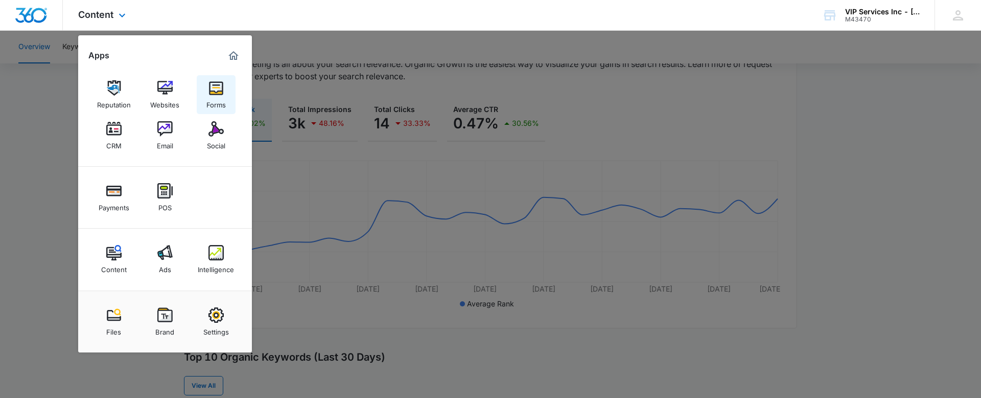
click at [217, 92] on img at bounding box center [216, 87] width 15 height 15
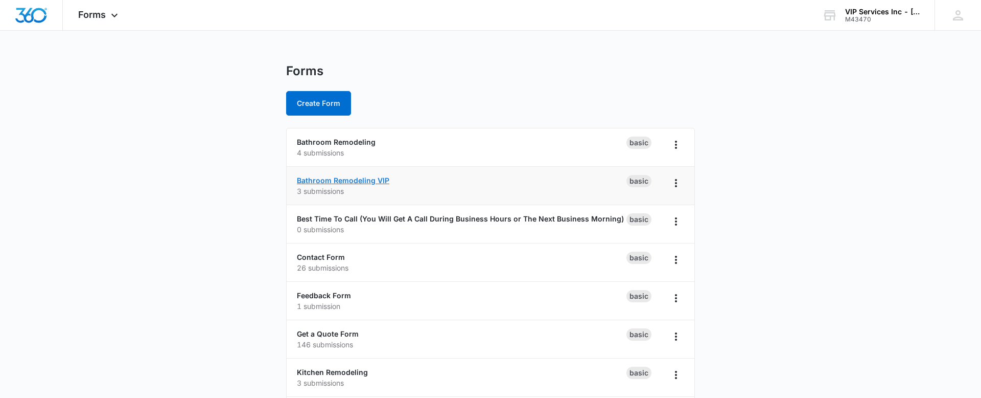
click at [369, 183] on link "Bathroom Remodeling VIP" at bounding box center [343, 180] width 92 height 9
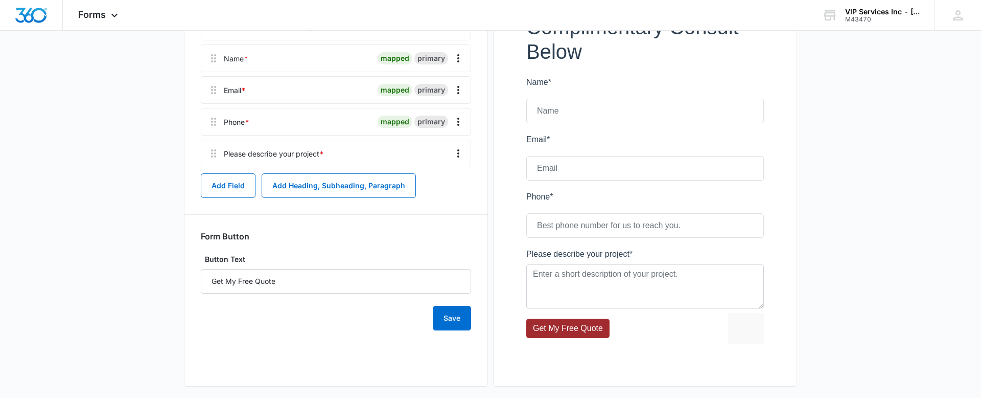
scroll to position [199, 0]
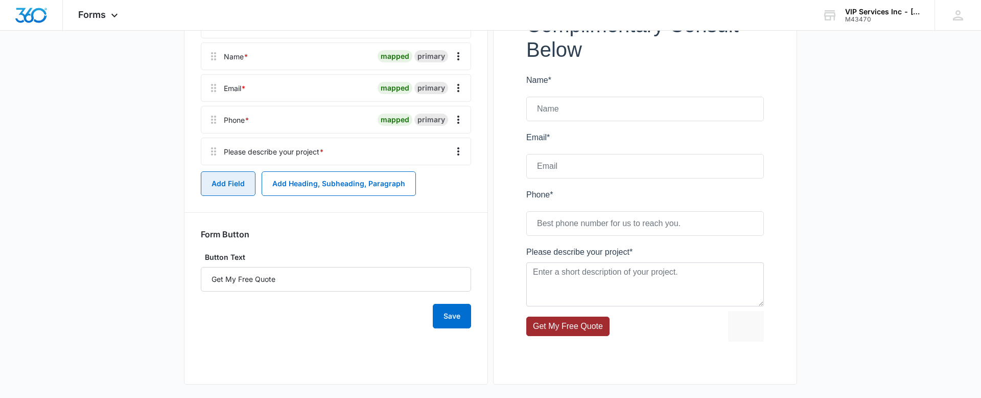
click at [233, 187] on button "Add Field" at bounding box center [228, 183] width 55 height 25
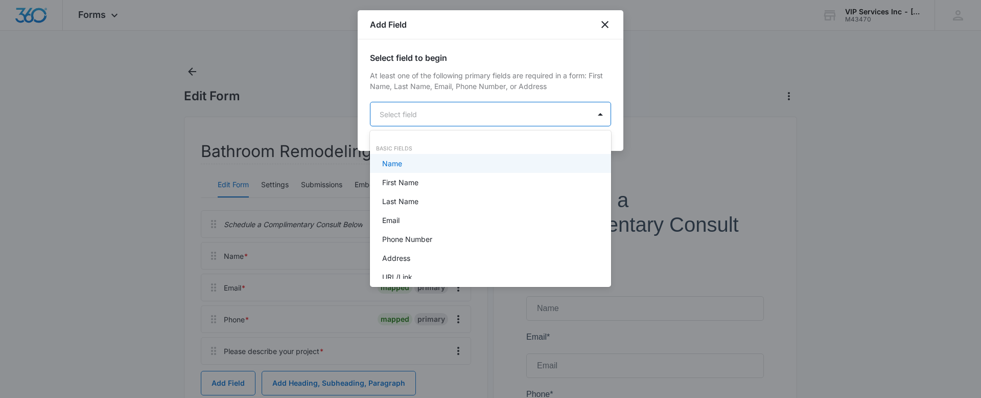
click at [462, 125] on body "Forms Apps Reputation Websites Forms CRM Email Social Payments POS Content Ads …" at bounding box center [490, 199] width 981 height 398
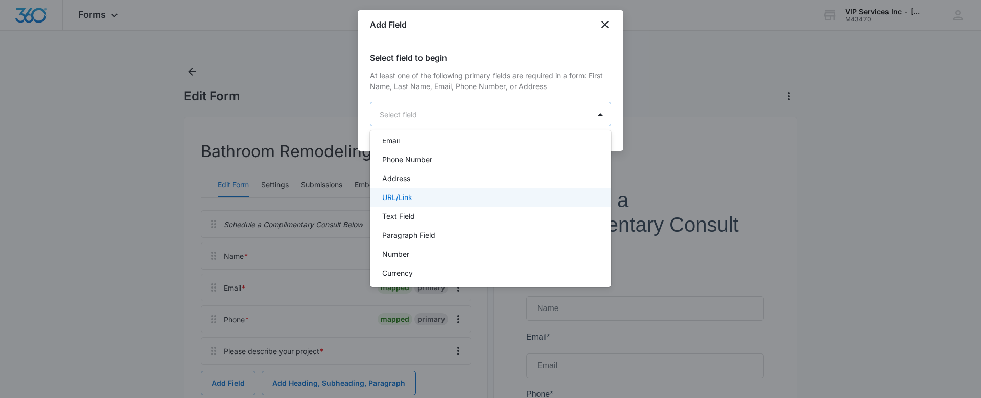
click at [445, 199] on div "URL/Link" at bounding box center [489, 197] width 215 height 11
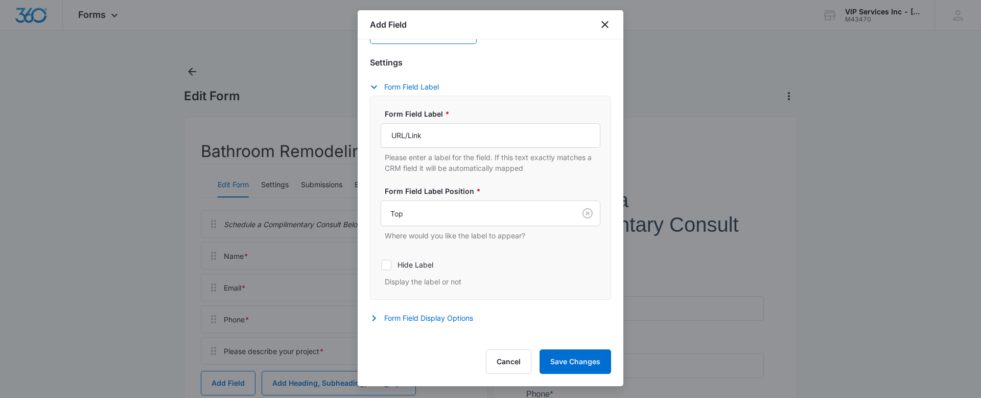
scroll to position [169, 0]
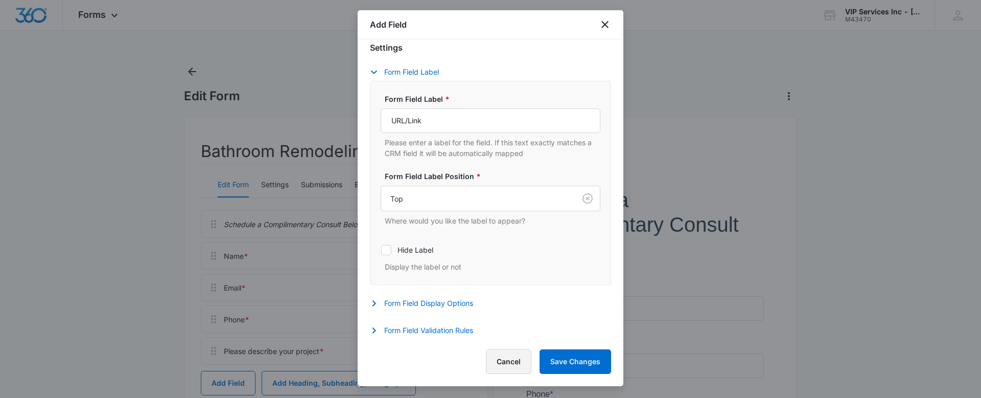
click at [508, 359] on button "Cancel" at bounding box center [508, 361] width 45 height 25
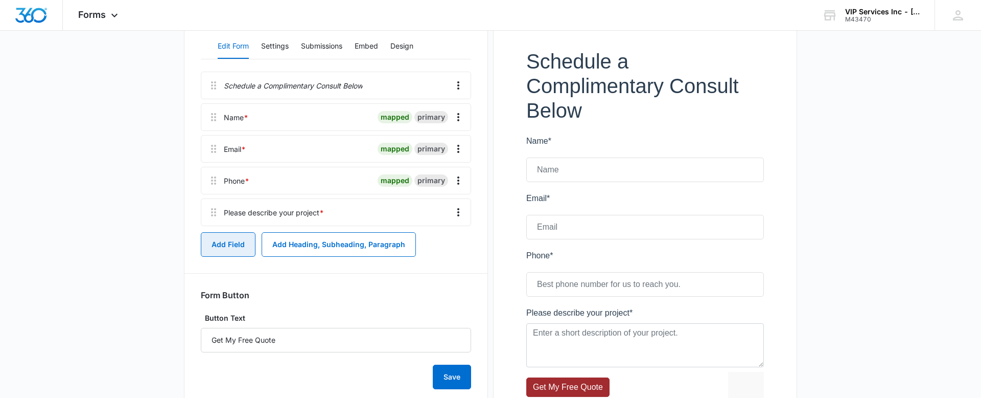
scroll to position [112, 0]
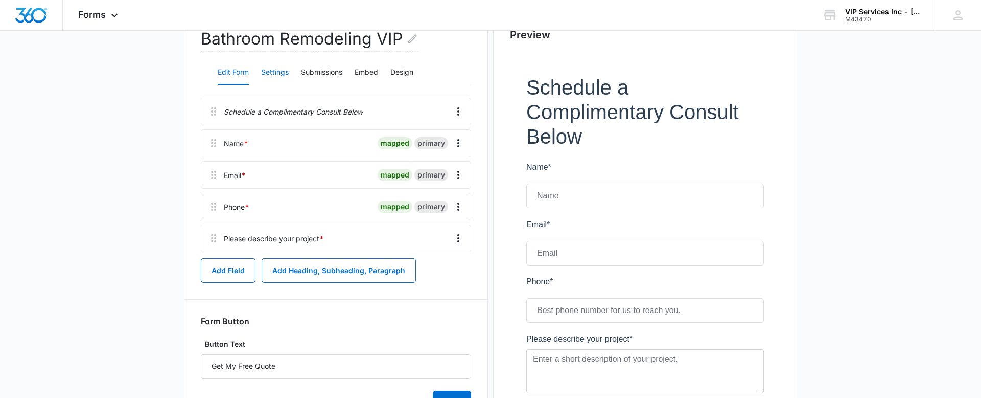
click at [289, 78] on button "Settings" at bounding box center [275, 72] width 28 height 25
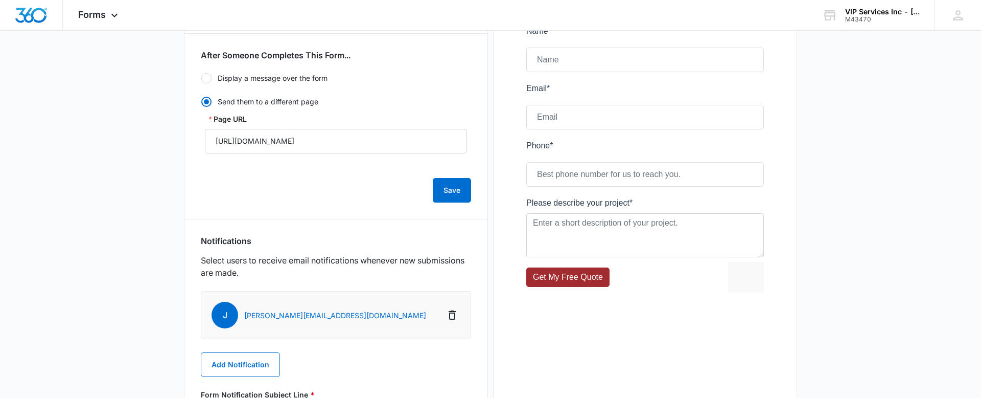
scroll to position [0, 0]
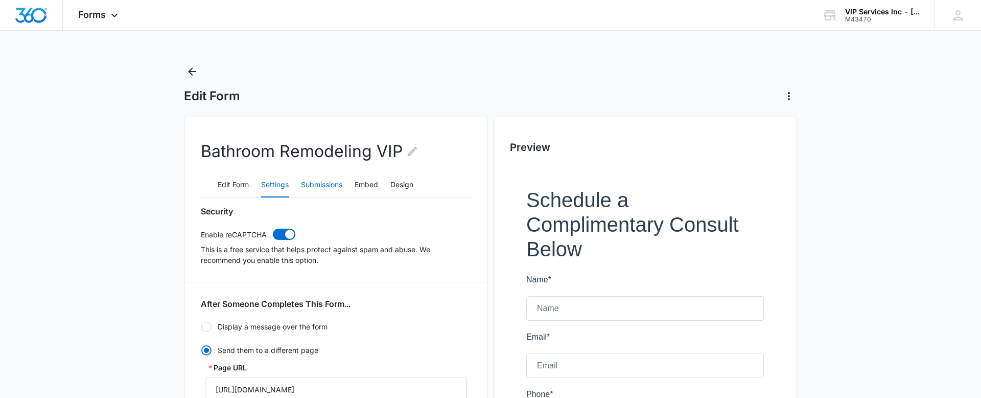
click at [328, 186] on button "Submissions" at bounding box center [321, 185] width 41 height 25
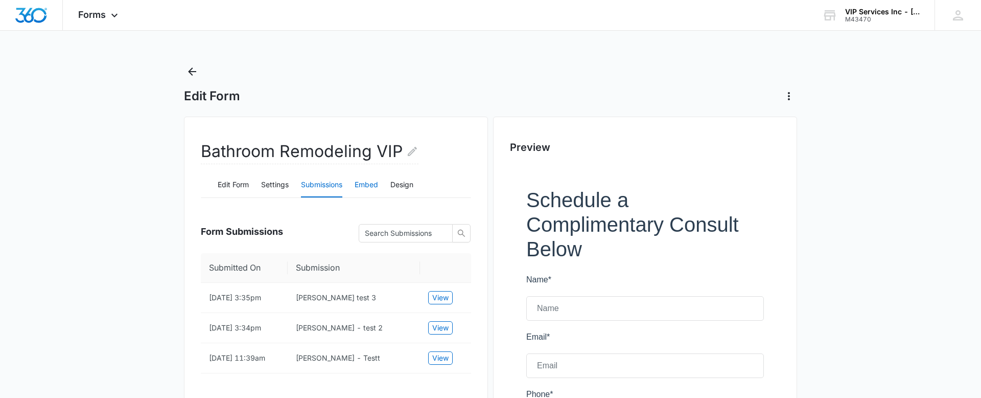
click at [378, 188] on button "Embed" at bounding box center [367, 185] width 24 height 25
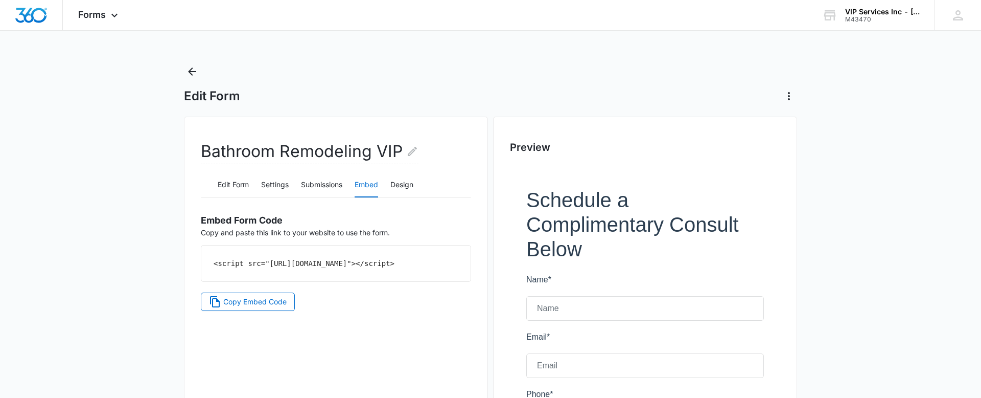
scroll to position [14, 0]
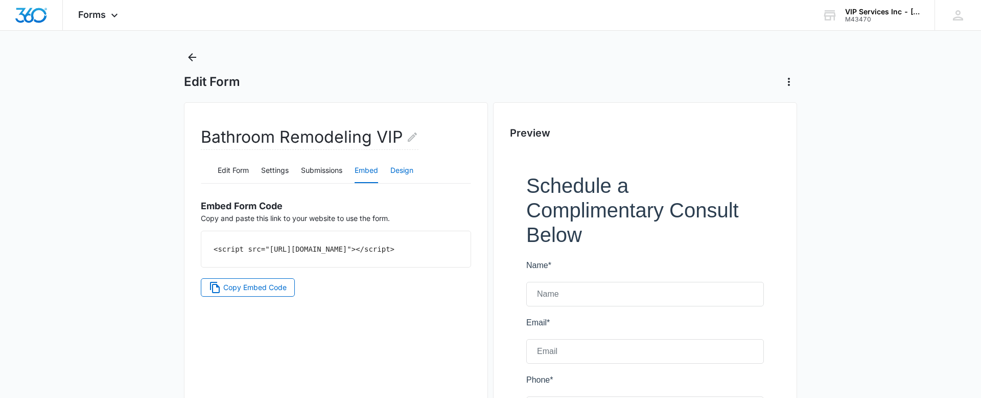
click at [413, 171] on button "Design" at bounding box center [401, 170] width 23 height 25
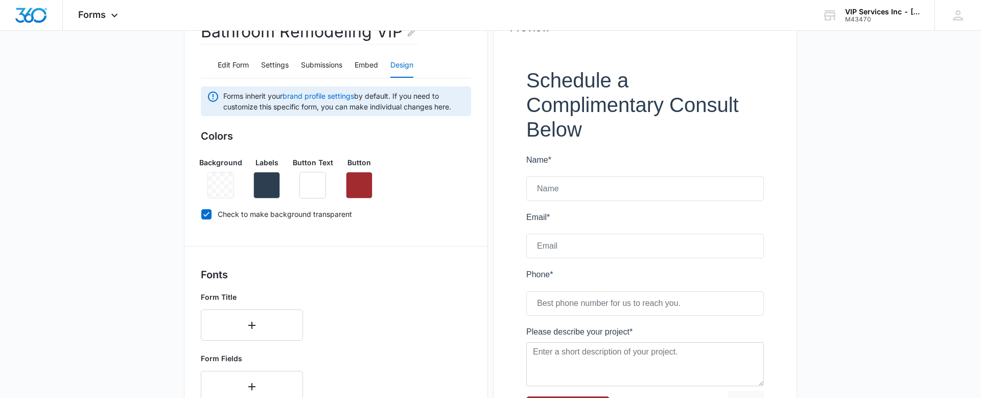
scroll to position [0, 0]
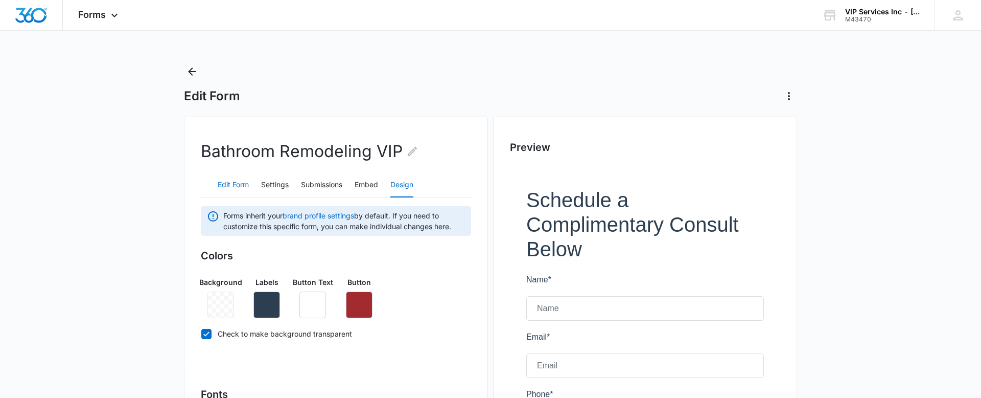
click at [229, 183] on button "Edit Form" at bounding box center [233, 185] width 31 height 25
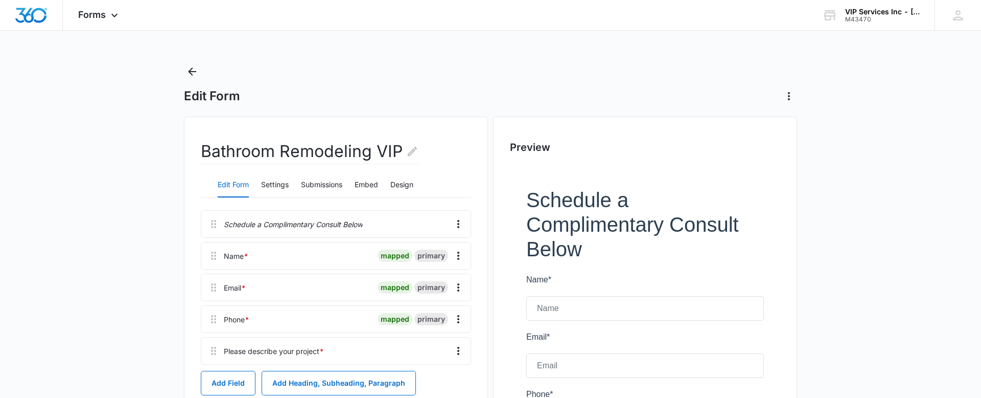
click at [392, 225] on div at bounding box center [406, 224] width 79 height 27
click at [457, 220] on icon "Overflow Menu" at bounding box center [458, 224] width 2 height 8
click at [434, 257] on button "Edit" at bounding box center [437, 252] width 58 height 15
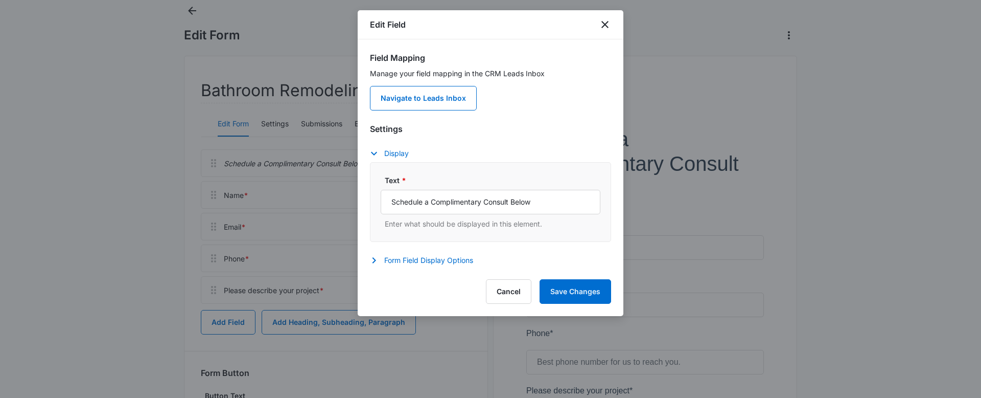
scroll to position [72, 0]
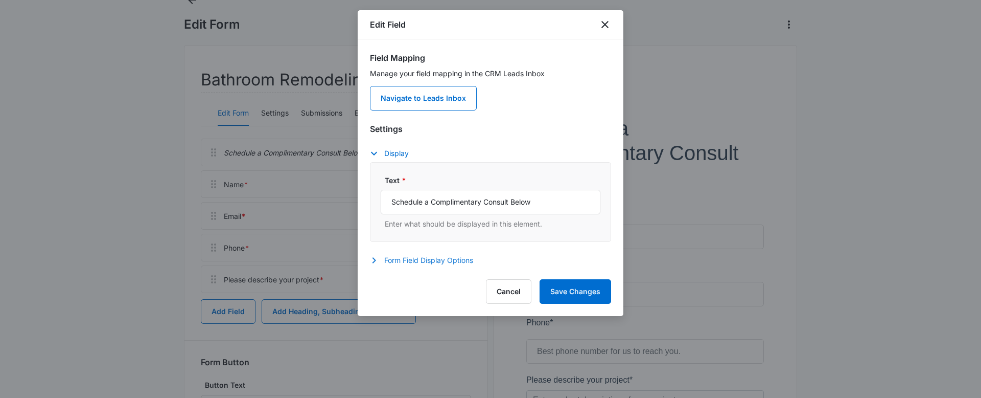
click at [466, 261] on button "Form Field Display Options" at bounding box center [426, 260] width 113 height 12
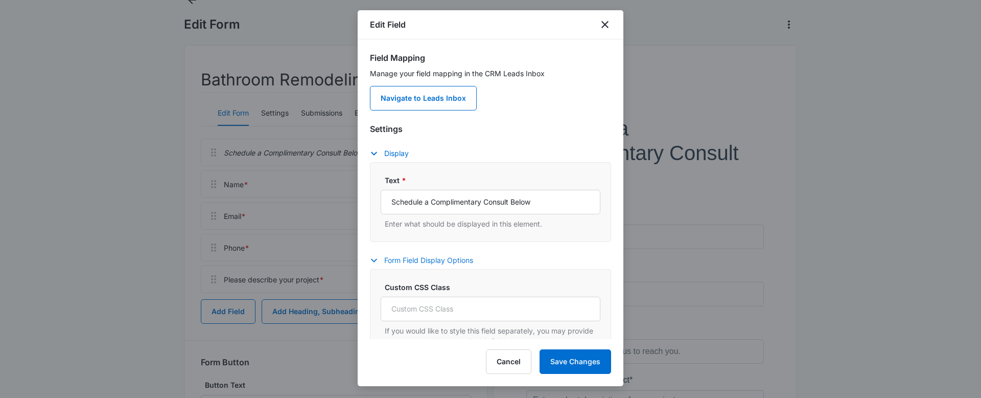
scroll to position [49, 0]
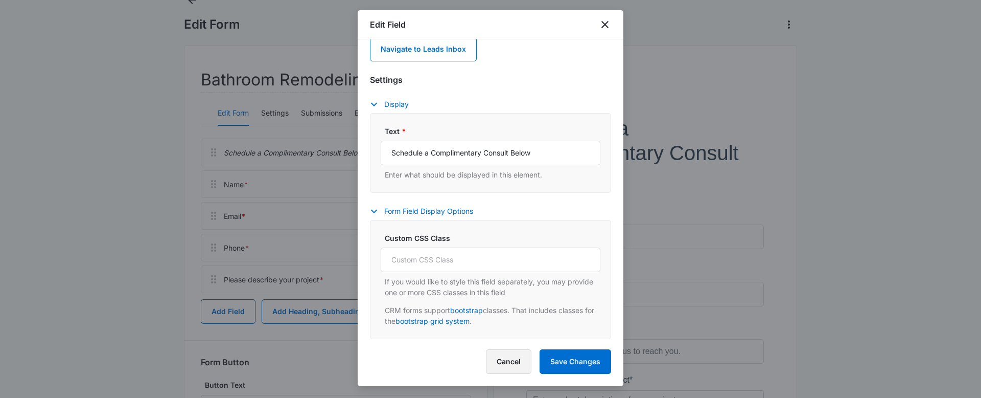
click at [505, 359] on button "Cancel" at bounding box center [508, 361] width 45 height 25
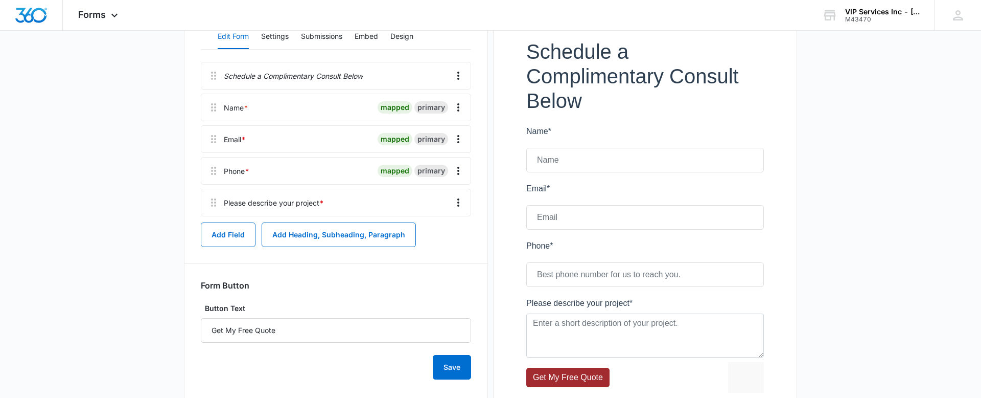
scroll to position [140, 0]
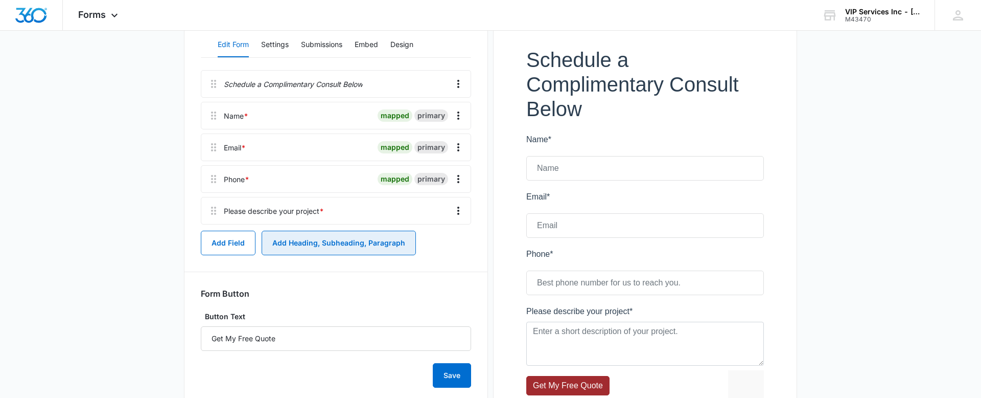
click at [297, 239] on button "Add Heading, Subheading, Paragraph" at bounding box center [339, 242] width 154 height 25
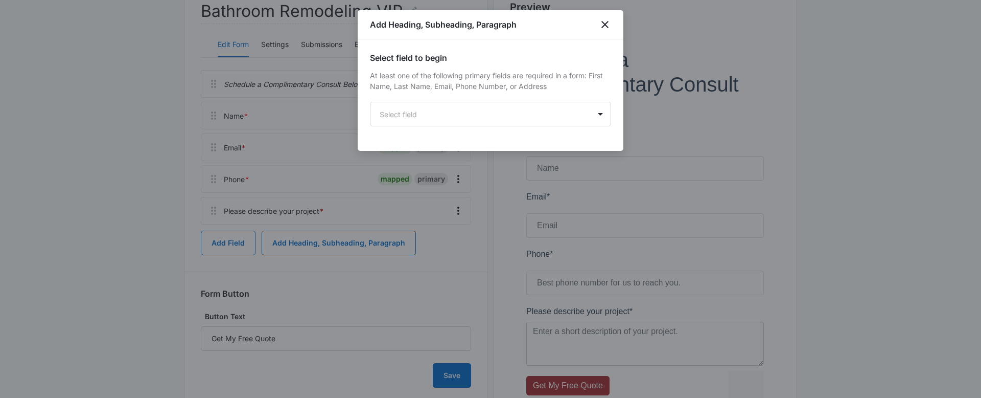
click at [518, 127] on div "Select field to begin At least one of the following primary fields are required…" at bounding box center [491, 94] width 266 height 111
click at [527, 121] on body "Forms Apps Reputation Websites Forms CRM Email Social Payments POS Content Ads …" at bounding box center [490, 162] width 981 height 604
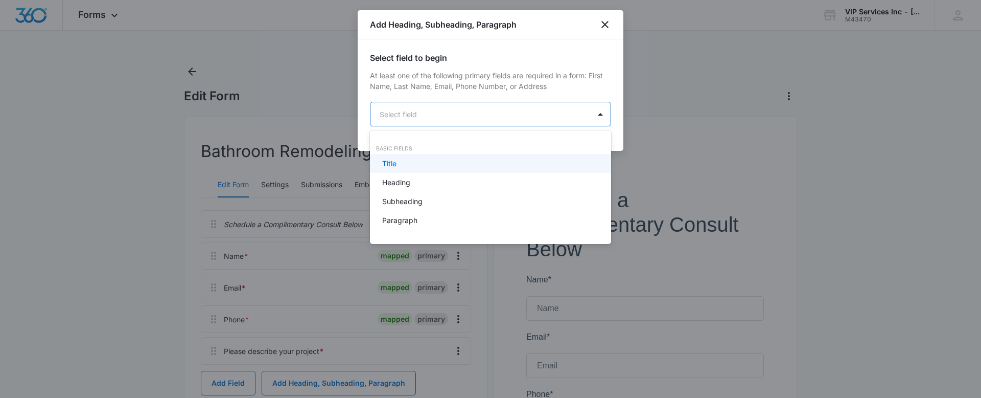
scroll to position [0, 0]
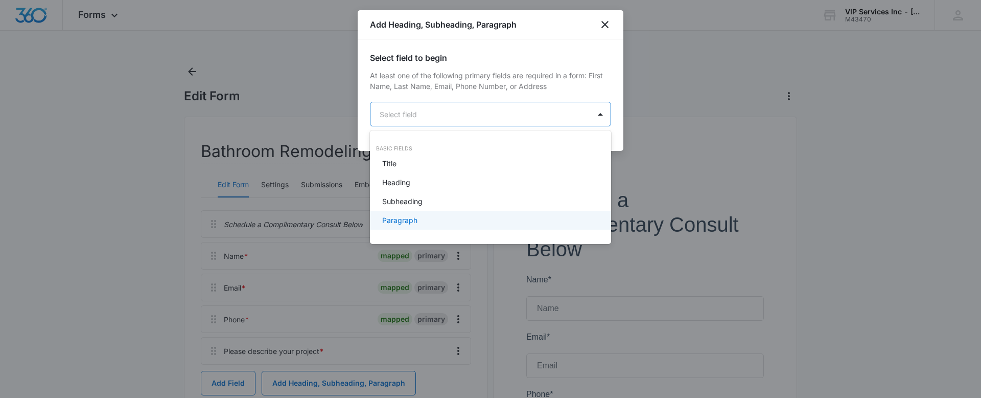
click at [449, 219] on div "Paragraph" at bounding box center [489, 220] width 215 height 11
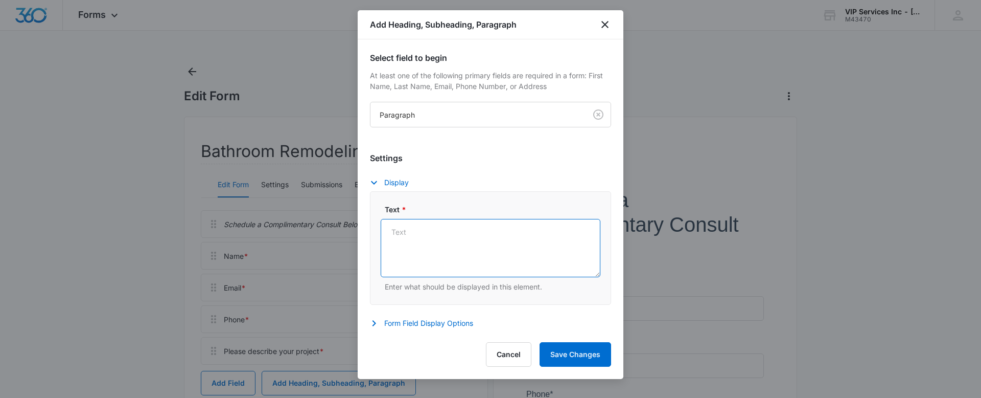
click at [448, 238] on textarea "Text *" at bounding box center [491, 248] width 220 height 58
click at [468, 323] on button "Form Field Display Options" at bounding box center [426, 323] width 113 height 12
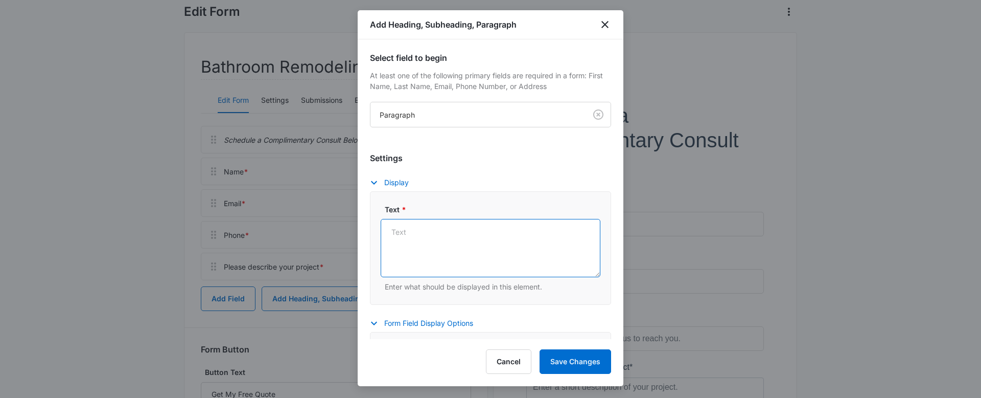
click at [458, 219] on textarea "Text *" at bounding box center [491, 248] width 220 height 58
click at [451, 229] on textarea "Text *" at bounding box center [491, 248] width 220 height 58
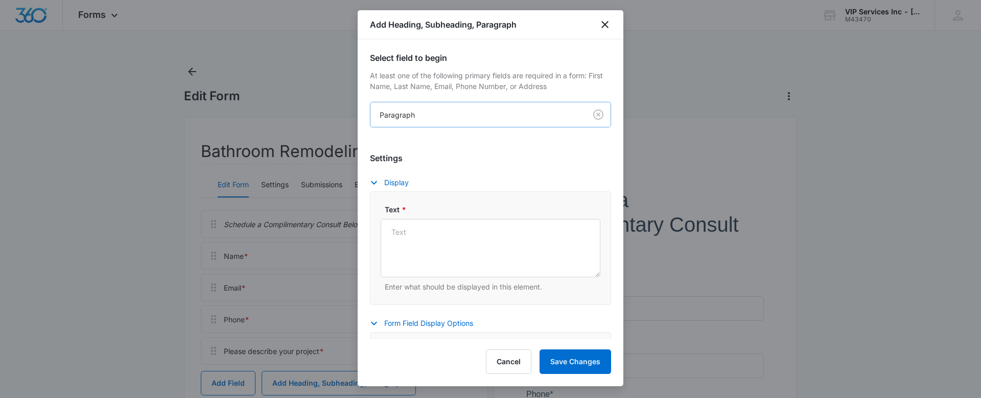
click at [480, 117] on body "Forms Apps Reputation Websites Forms CRM Email Social Payments POS Content Ads …" at bounding box center [490, 302] width 981 height 604
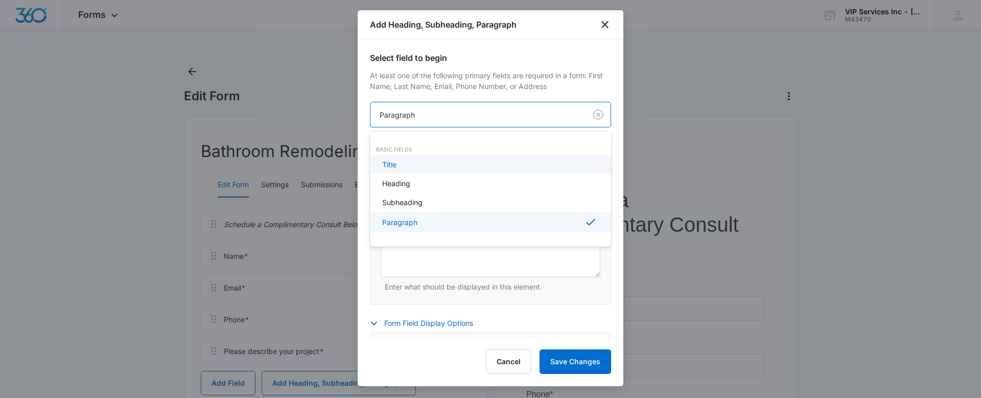
click at [597, 117] on div at bounding box center [490, 199] width 981 height 398
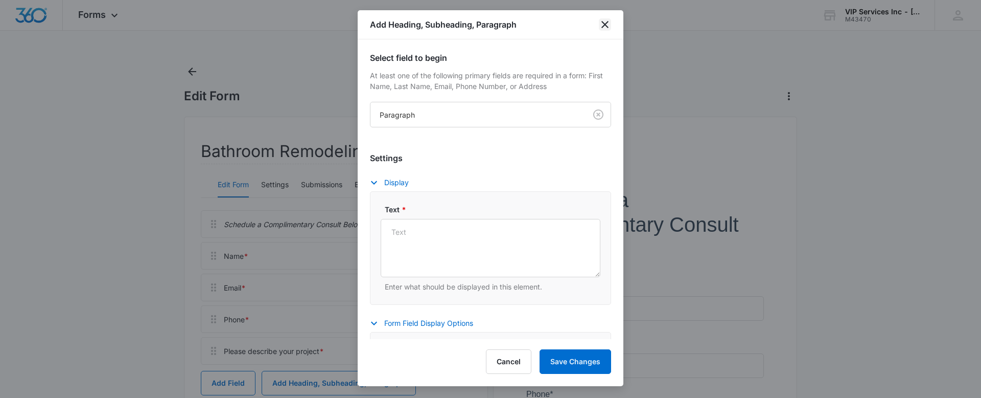
click at [600, 25] on icon "close" at bounding box center [605, 24] width 12 height 12
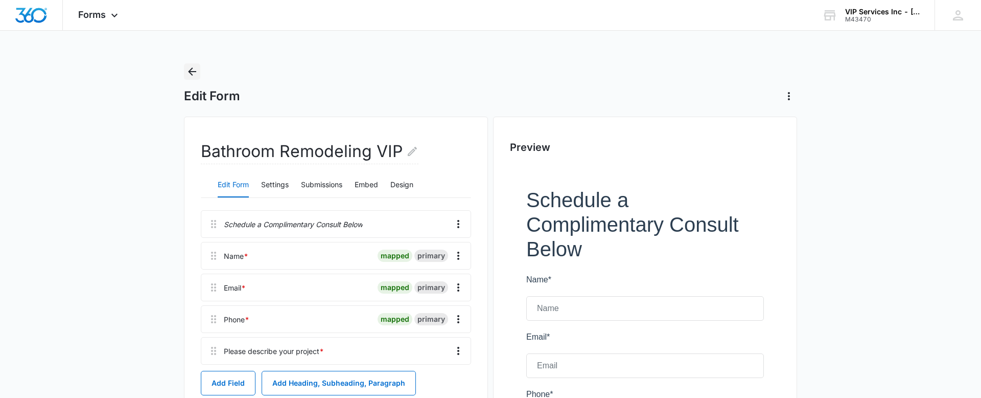
click at [196, 77] on icon "Back" at bounding box center [192, 71] width 12 height 12
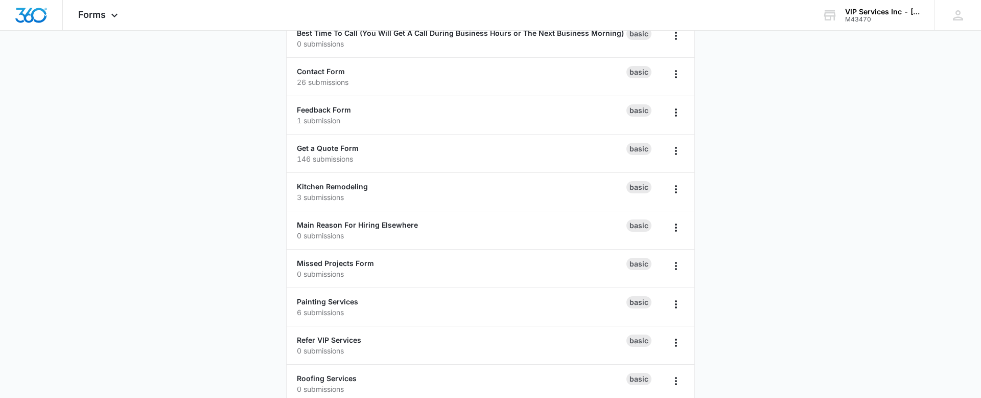
scroll to position [189, 0]
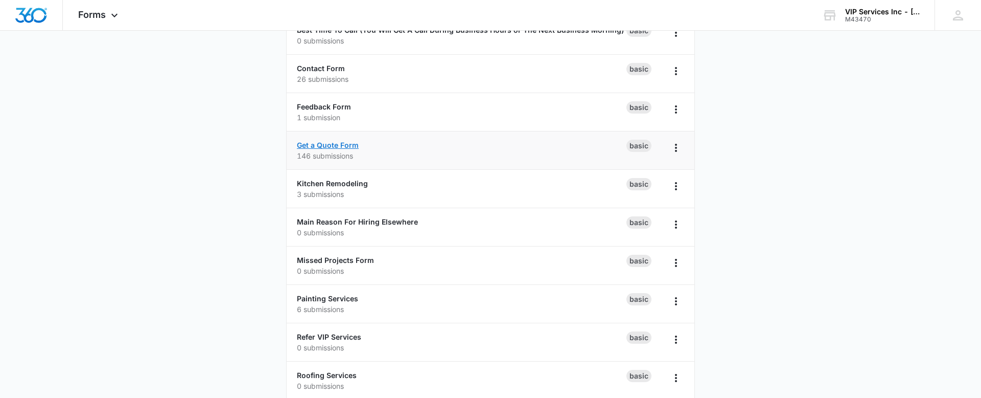
click at [339, 142] on link "Get a Quote Form" at bounding box center [328, 145] width 62 height 9
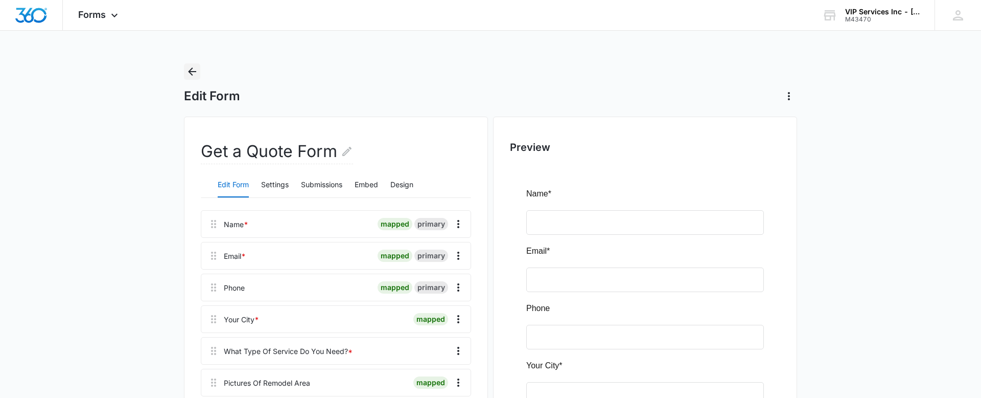
click at [185, 69] on button "Back" at bounding box center [192, 71] width 16 height 16
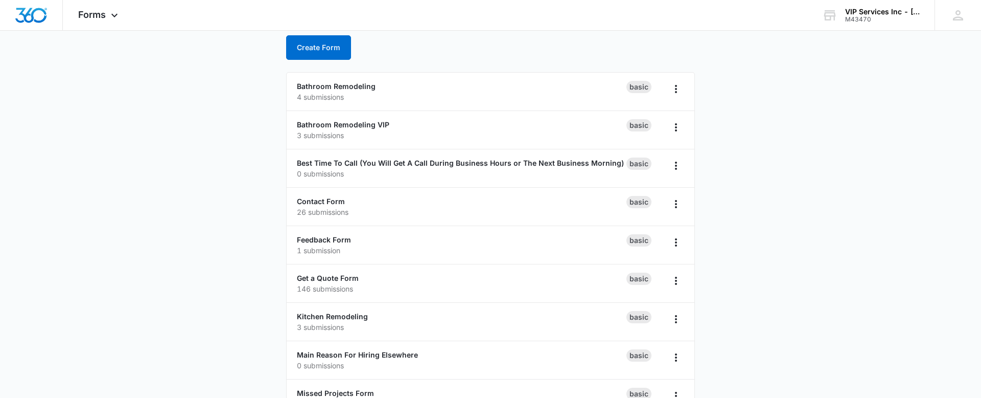
scroll to position [44, 0]
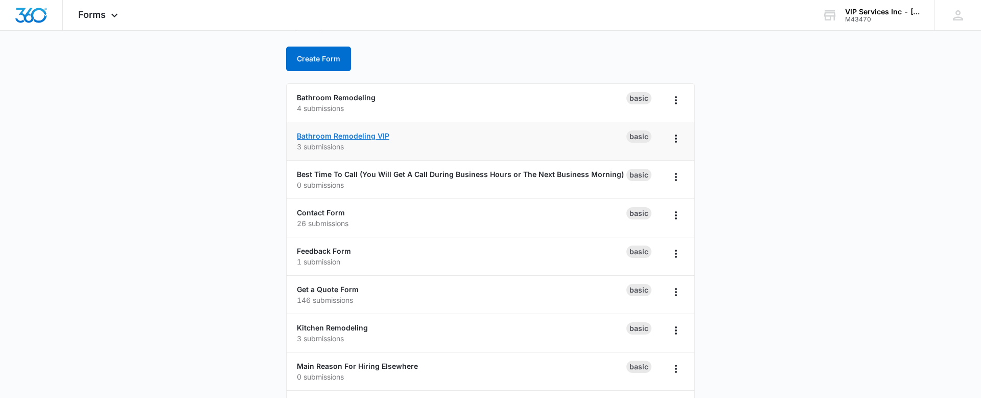
click at [342, 136] on link "Bathroom Remodeling VIP" at bounding box center [343, 135] width 92 height 9
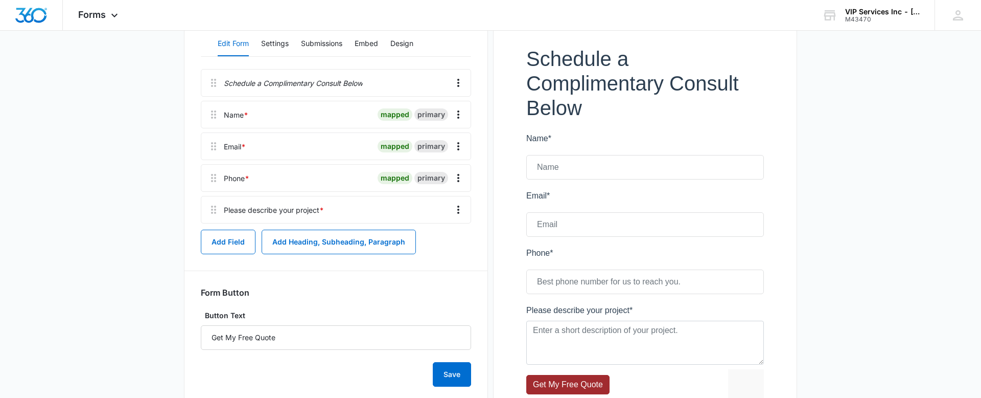
scroll to position [204, 0]
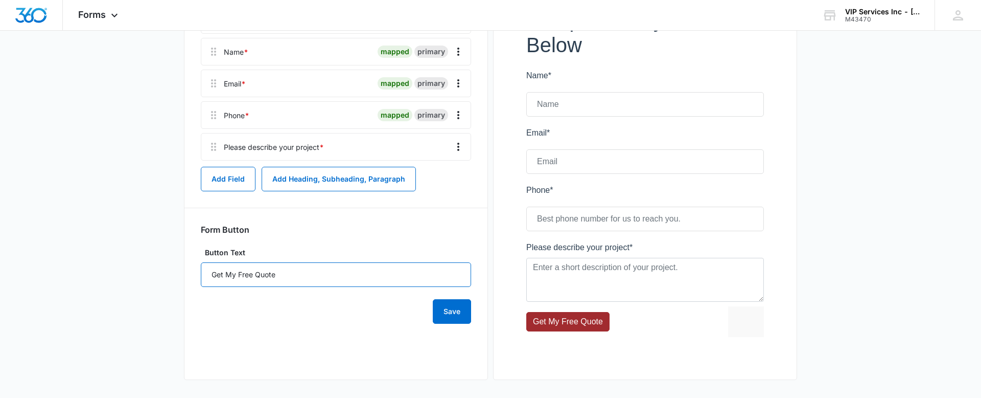
click at [298, 281] on input "Get My Free Quote" at bounding box center [336, 274] width 270 height 25
drag, startPoint x: 268, startPoint y: 274, endPoint x: 374, endPoint y: 281, distance: 106.5
click at [374, 281] on input "Get a Quote and Our Free Guide" at bounding box center [336, 274] width 270 height 25
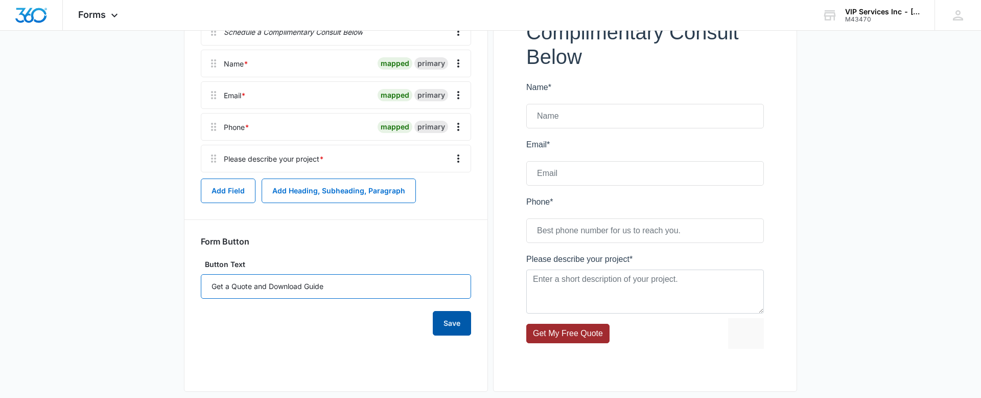
type input "Get a Quote and Download Guide"
click at [447, 319] on button "Save" at bounding box center [452, 323] width 38 height 25
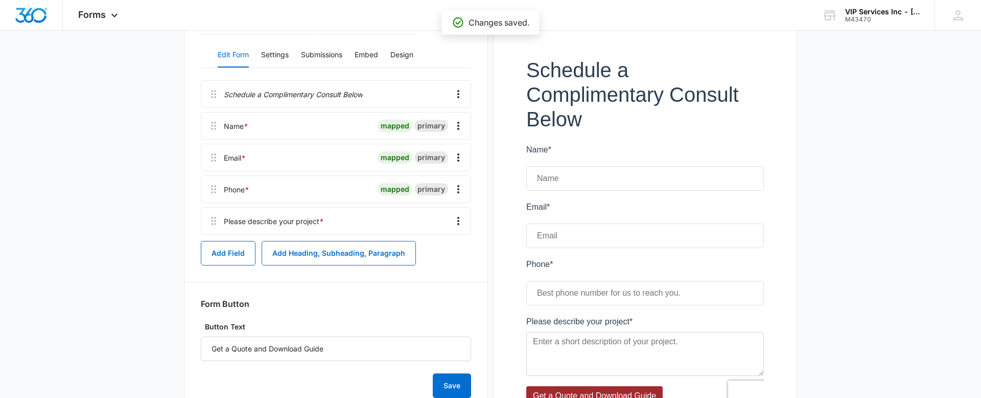
scroll to position [127, 0]
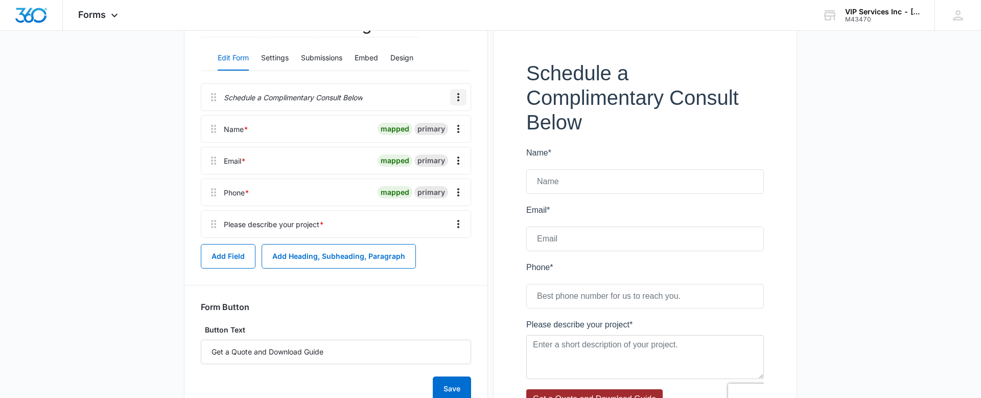
click at [463, 98] on icon "Overflow Menu" at bounding box center [458, 97] width 12 height 12
click at [444, 125] on button "Edit" at bounding box center [437, 125] width 58 height 15
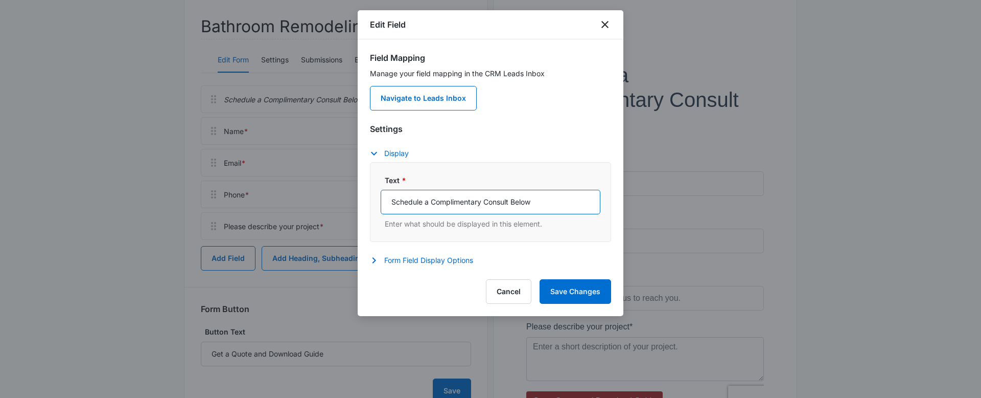
click at [438, 202] on input "Schedule a Complimentary Consult Below" at bounding box center [491, 202] width 220 height 25
type input "Schedule a Consult Below and Download Our Free Guide"
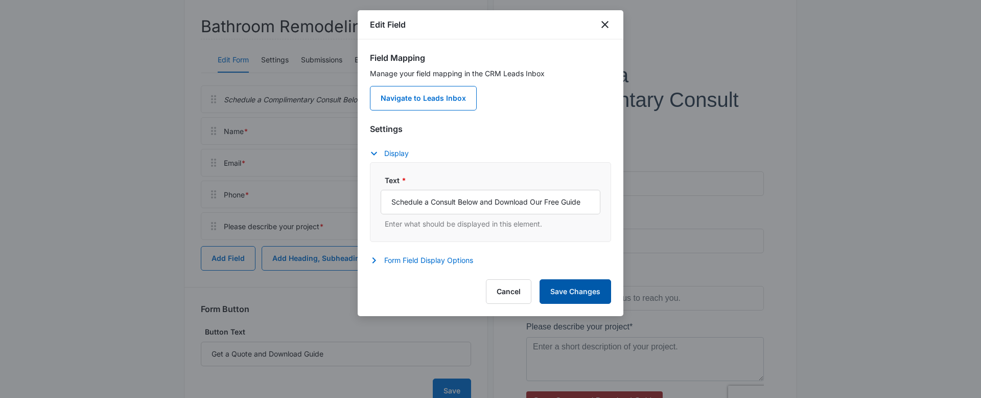
click at [567, 286] on button "Save Changes" at bounding box center [576, 291] width 72 height 25
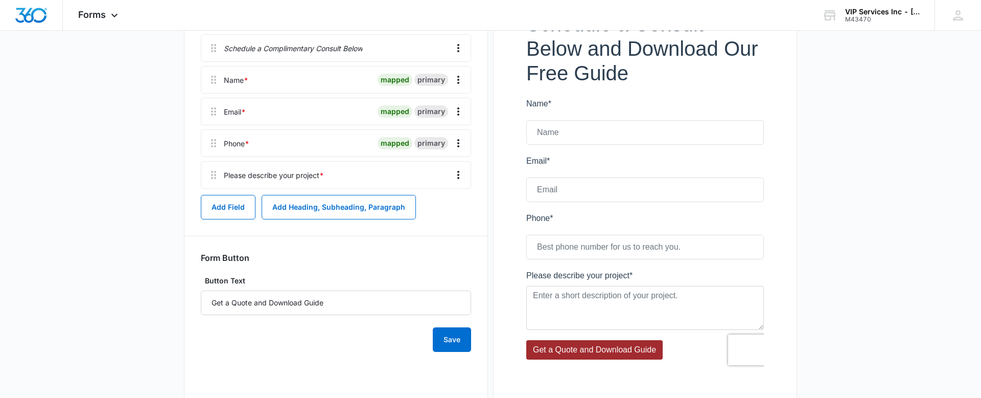
scroll to position [206, 0]
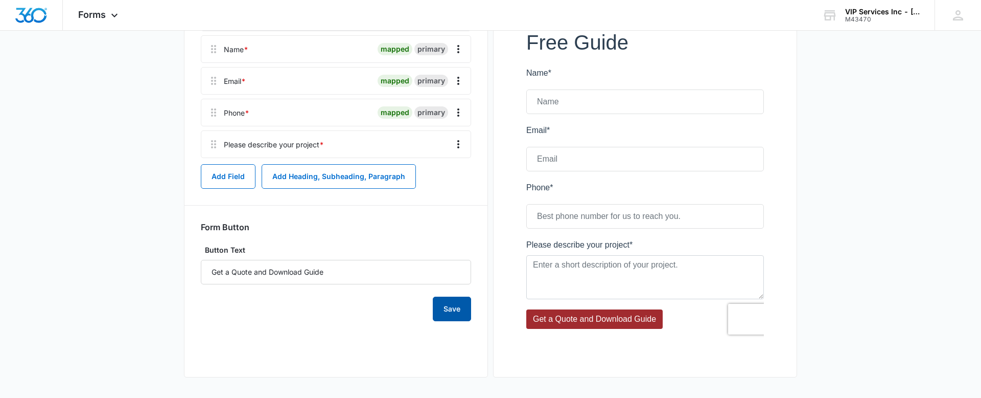
click at [456, 312] on button "Save" at bounding box center [452, 308] width 38 height 25
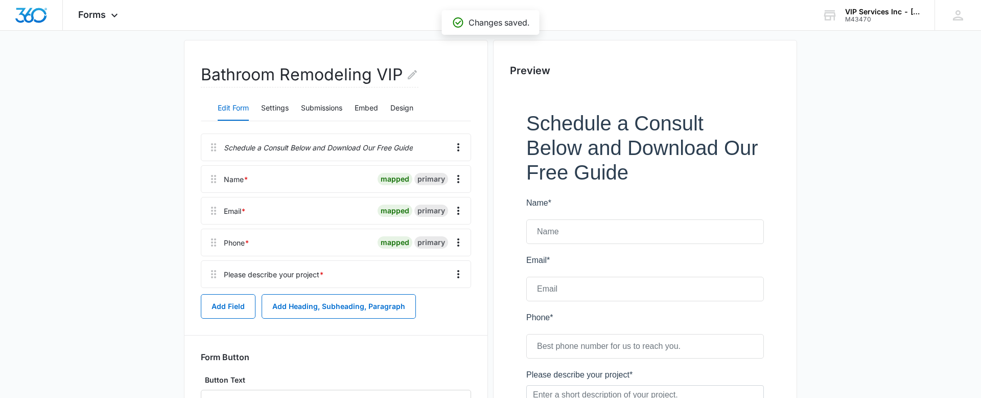
scroll to position [78, 0]
click at [124, 10] on div "Forms Apps Reputation Websites Forms CRM Email Social Payments POS Content Ads …" at bounding box center [99, 15] width 73 height 30
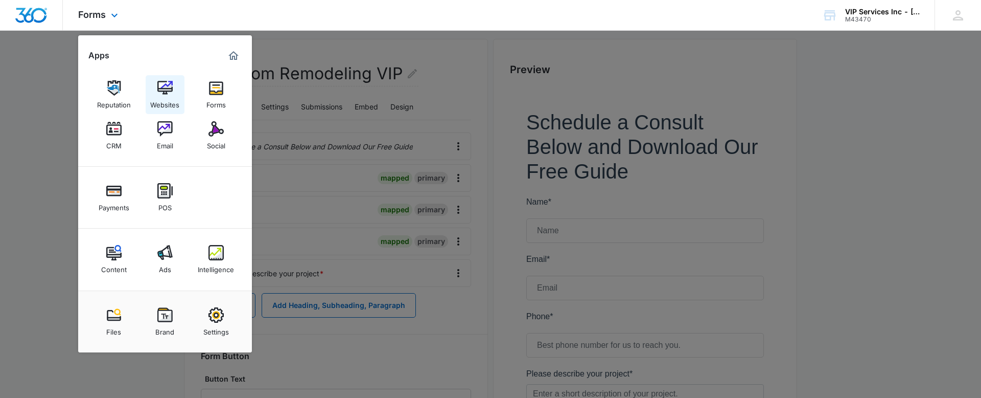
click at [160, 91] on img at bounding box center [164, 87] width 15 height 15
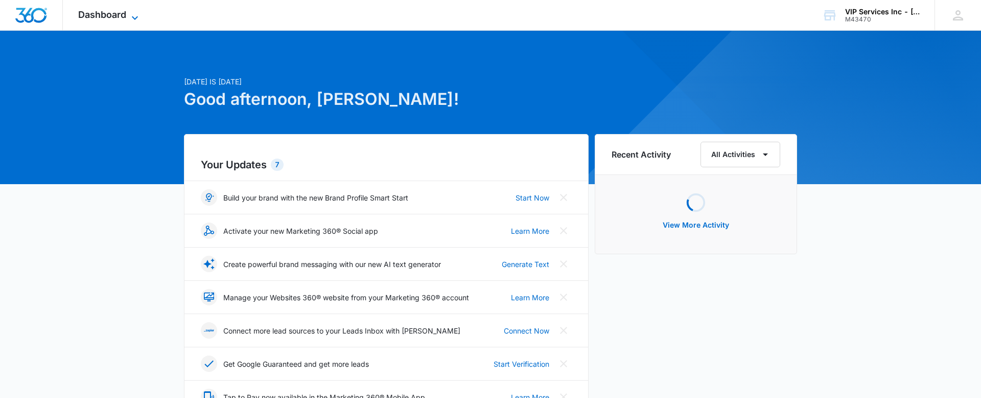
click at [140, 19] on icon at bounding box center [135, 18] width 12 height 12
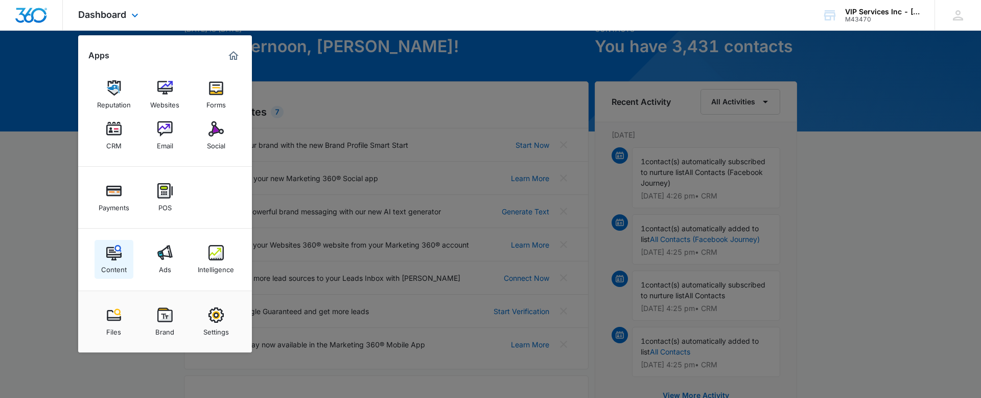
scroll to position [50, 0]
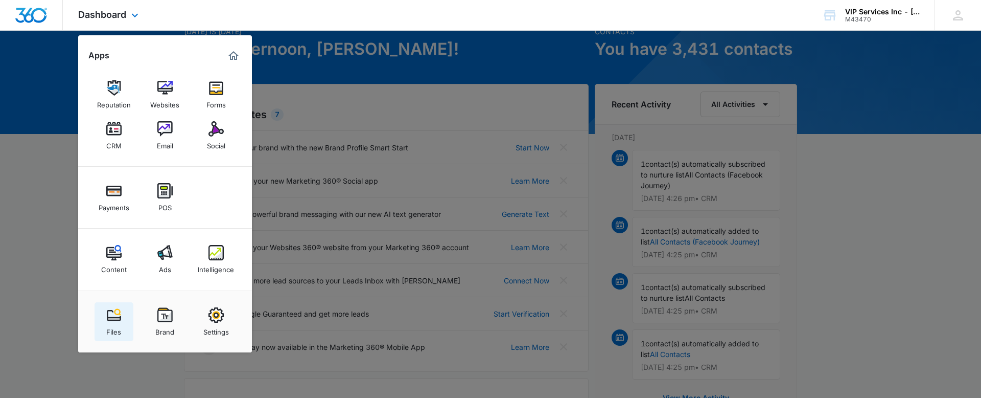
click at [112, 306] on link "Files" at bounding box center [114, 321] width 39 height 39
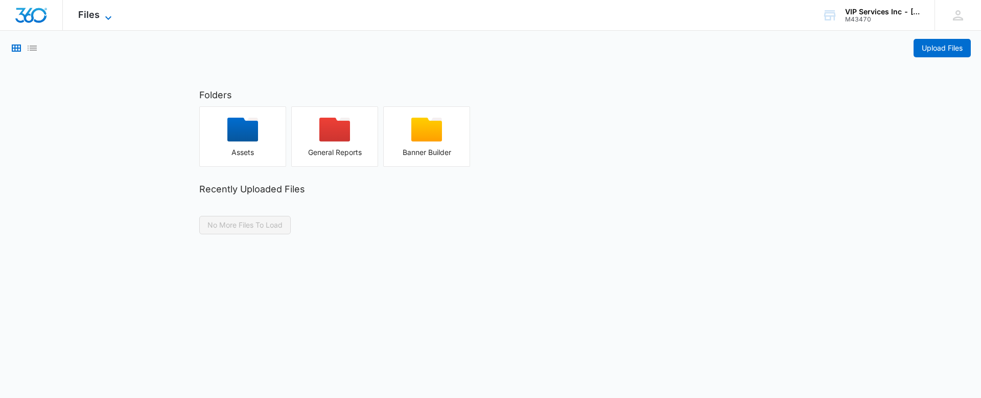
click at [102, 12] on icon at bounding box center [108, 18] width 12 height 12
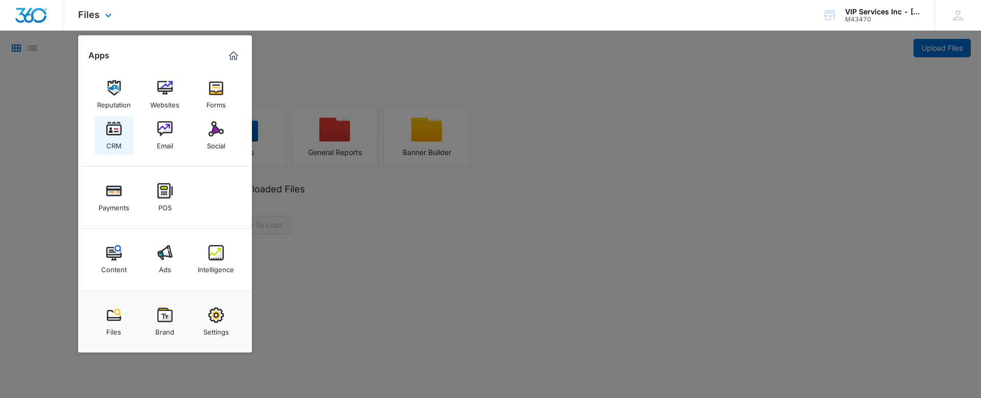
click at [114, 129] on img at bounding box center [113, 128] width 15 height 15
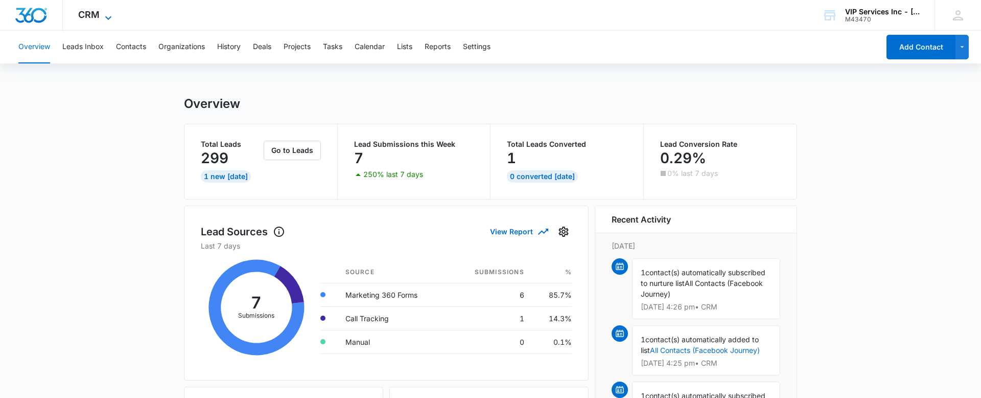
click at [88, 12] on span "CRM" at bounding box center [88, 14] width 21 height 11
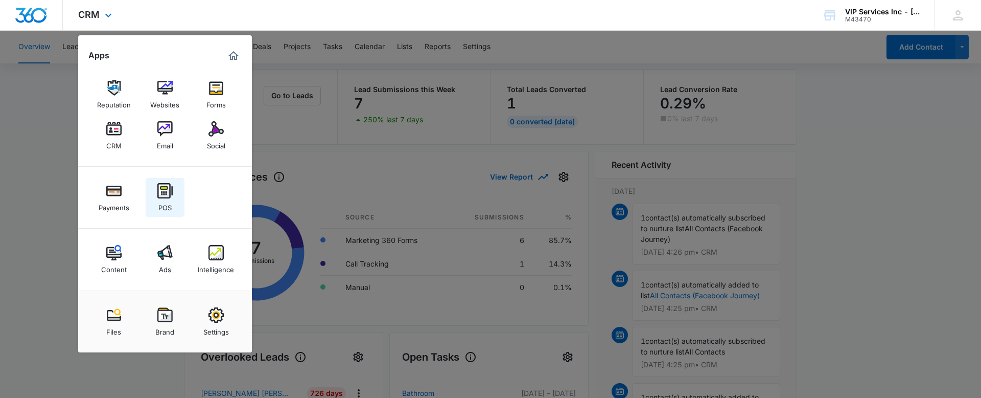
scroll to position [64, 0]
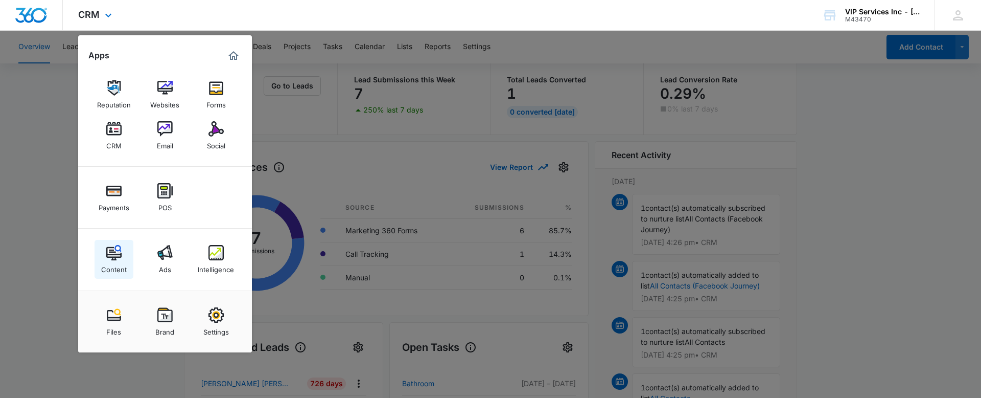
click at [114, 261] on div "Content" at bounding box center [114, 266] width 26 height 13
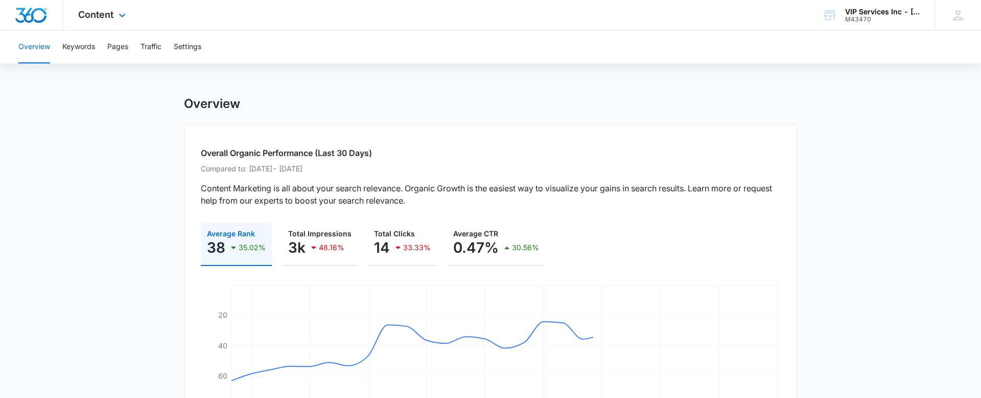
click at [98, 20] on div "Content Apps Reputation Websites Forms CRM Email Social Payments POS Content Ad…" at bounding box center [103, 15] width 81 height 30
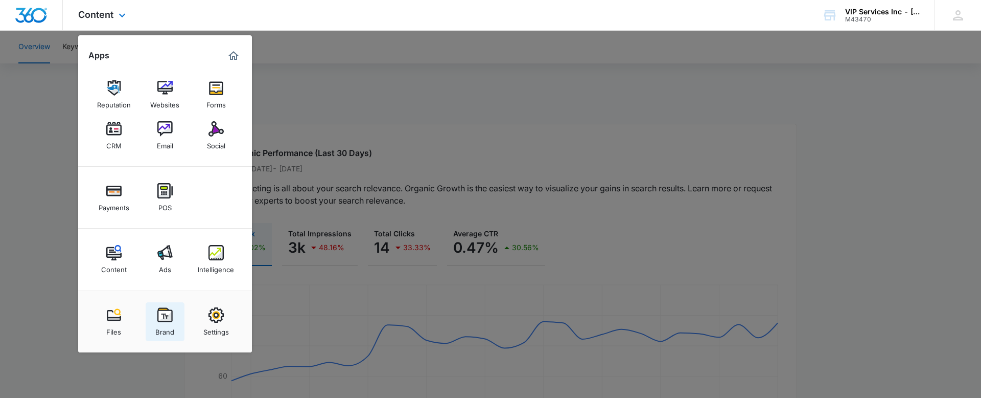
click at [169, 320] on img at bounding box center [164, 314] width 15 height 15
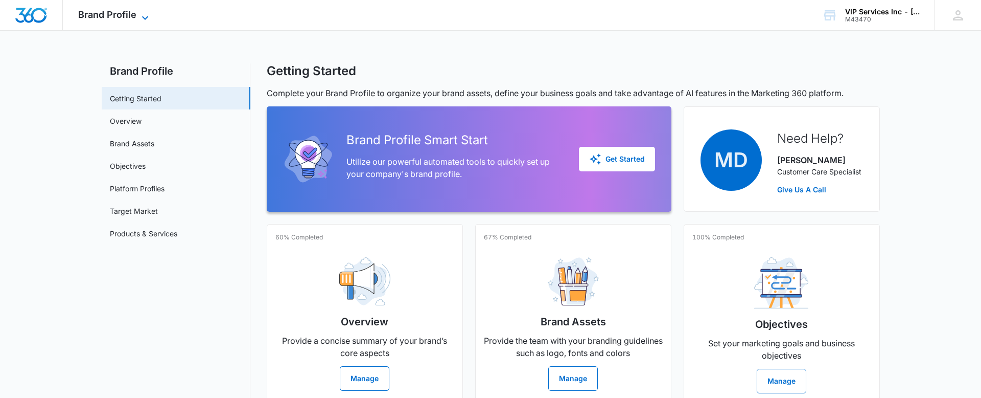
click at [104, 15] on span "Brand Profile" at bounding box center [107, 14] width 58 height 11
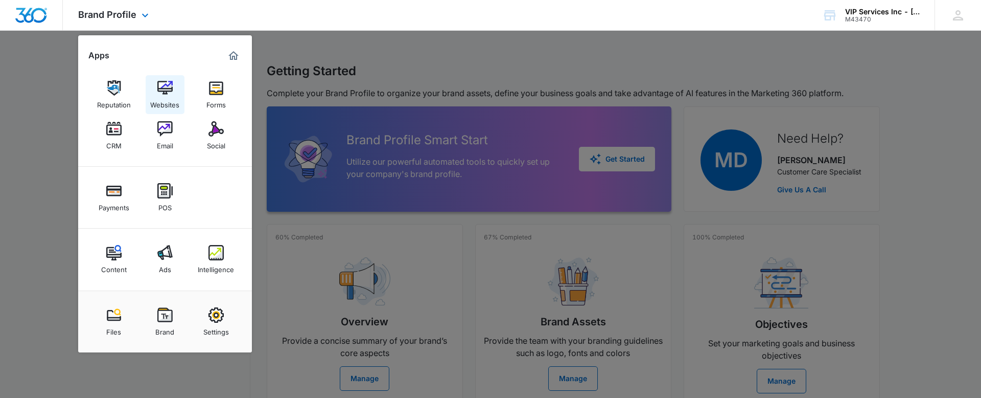
click at [166, 97] on div "Websites" at bounding box center [164, 102] width 29 height 13
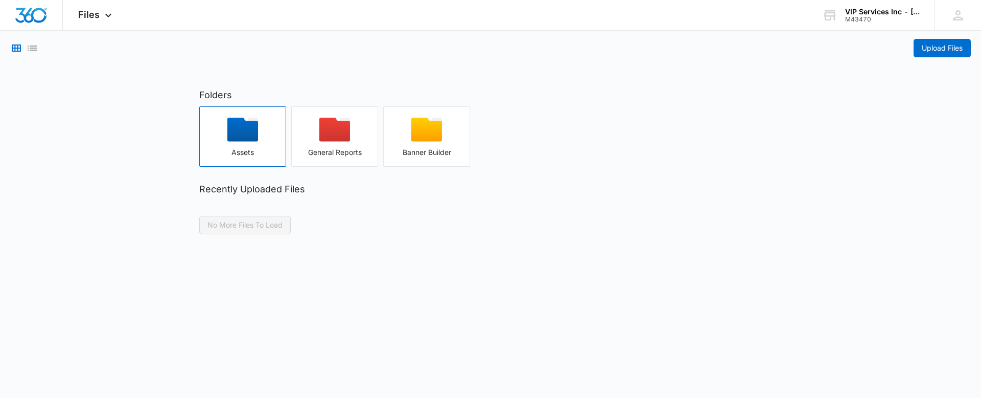
click at [259, 131] on div "button" at bounding box center [243, 133] width 86 height 31
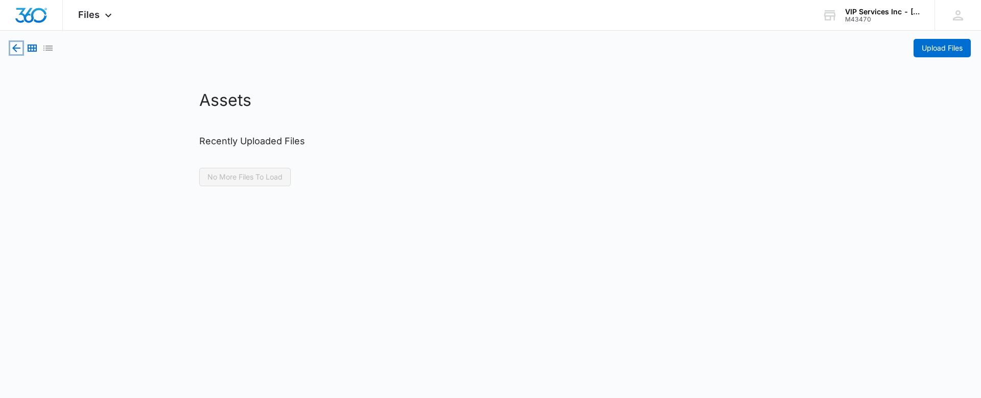
click at [18, 45] on icon "button" at bounding box center [16, 48] width 12 height 12
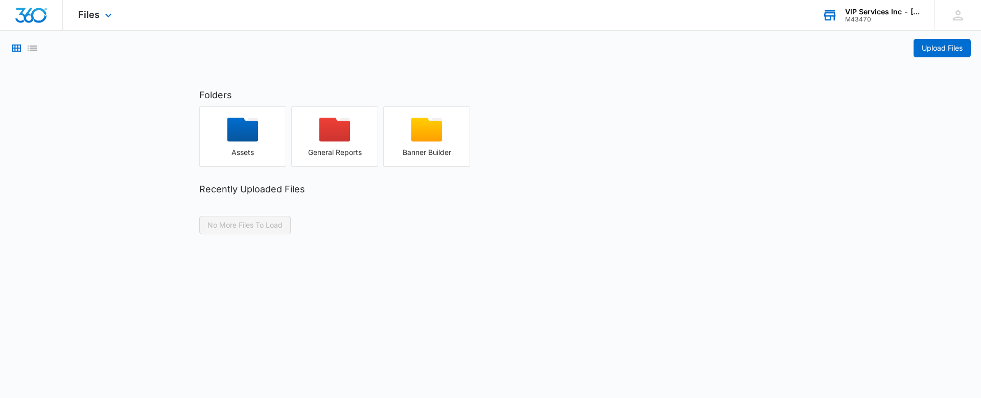
click at [907, 9] on div "VIP Services Inc - [DOMAIN_NAME]" at bounding box center [882, 12] width 75 height 8
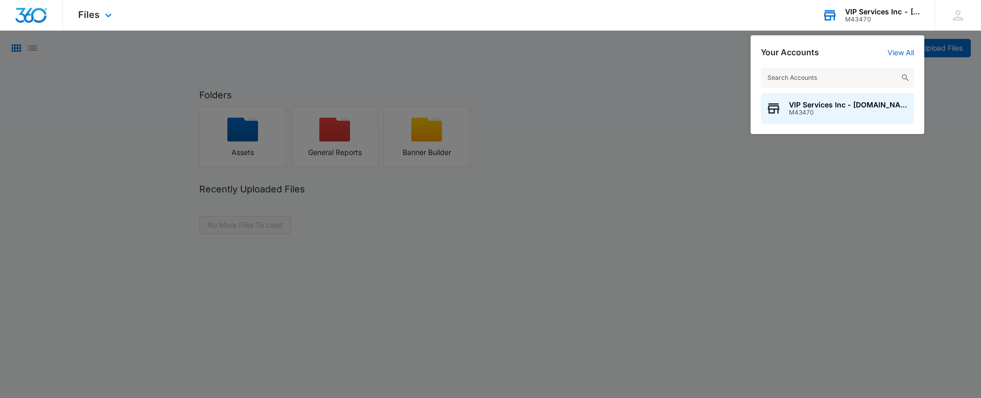
click at [907, 9] on div "VIP Services Inc - [DOMAIN_NAME]" at bounding box center [882, 12] width 75 height 8
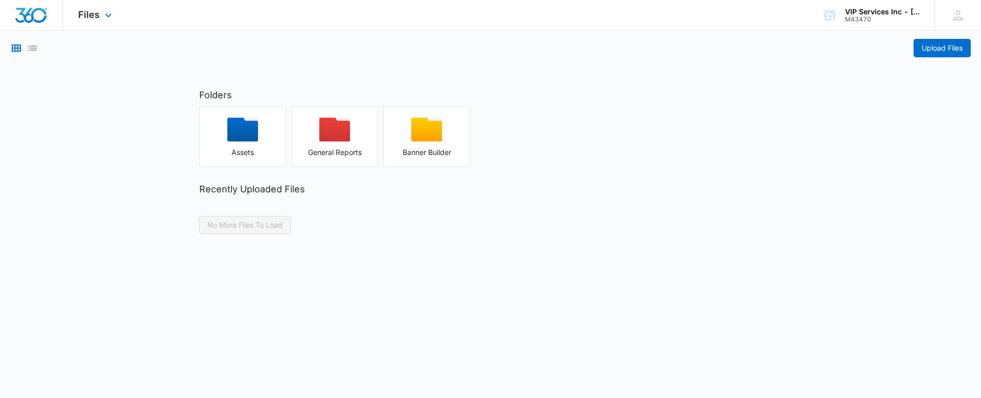
click at [106, 21] on div "Files Apps Reputation Websites Forms CRM Email Social Payments POS Content Ads …" at bounding box center [96, 15] width 67 height 30
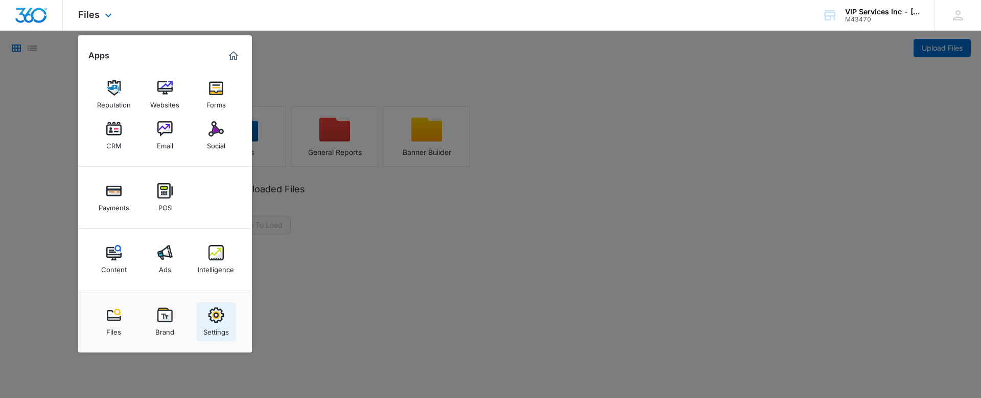
click at [205, 317] on link "Settings" at bounding box center [216, 321] width 39 height 39
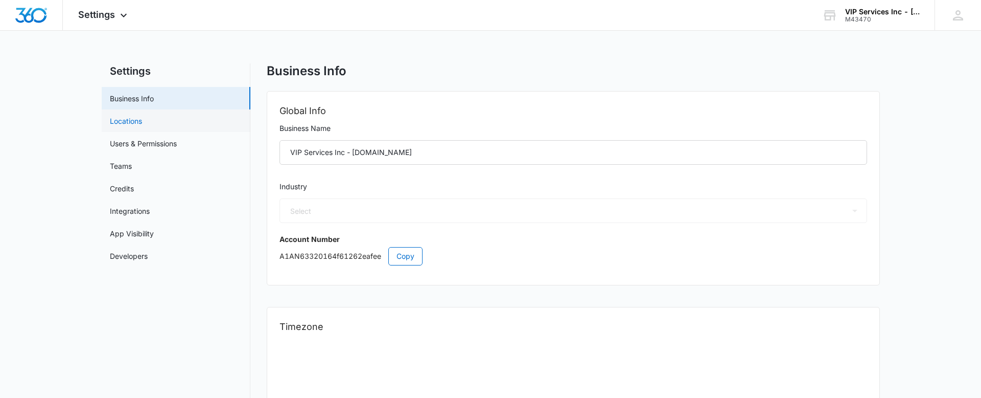
select select "US"
select select "America/[GEOGRAPHIC_DATA]"
select select "4"
click at [137, 16] on div "Settings Apps Reputation Websites Forms CRM Email Social Payments POS Content A…" at bounding box center [104, 15] width 82 height 30
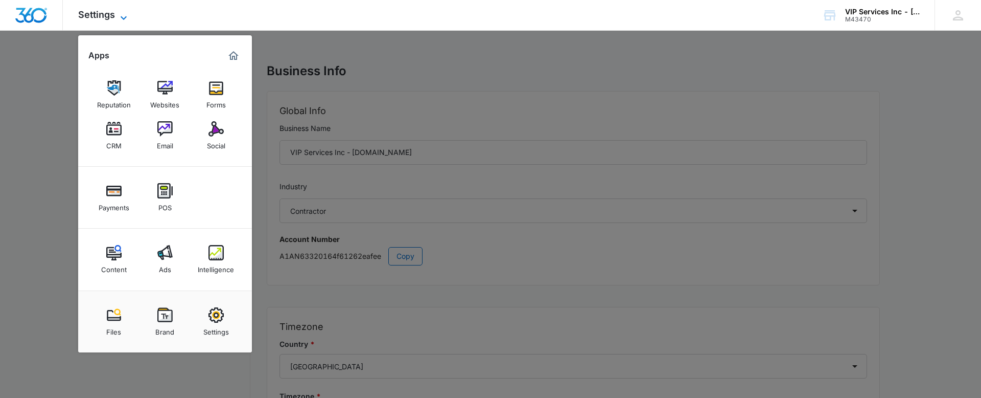
click at [118, 20] on icon at bounding box center [124, 18] width 12 height 12
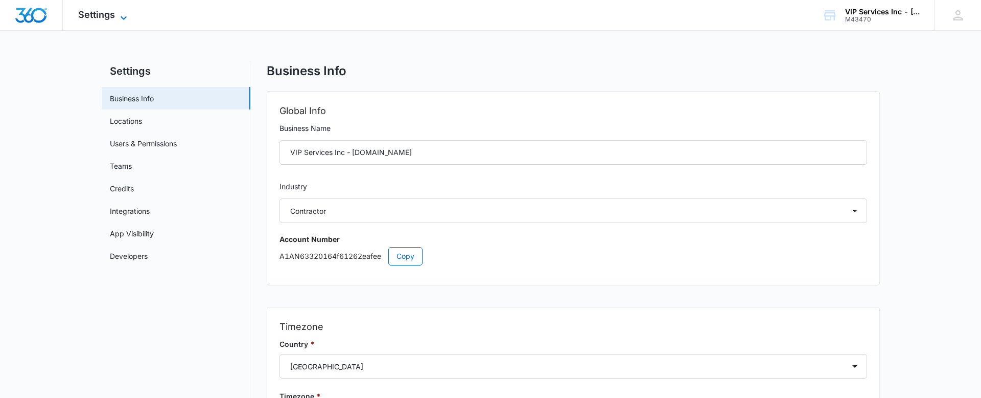
click at [118, 20] on icon at bounding box center [124, 18] width 12 height 12
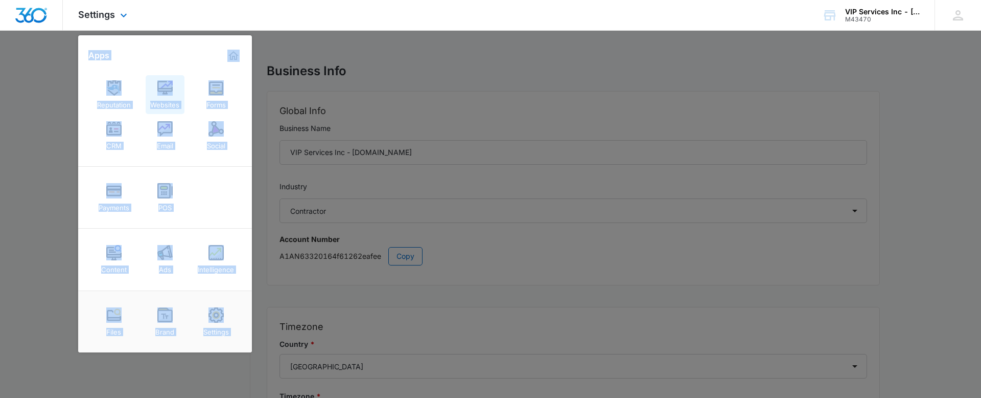
click at [163, 90] on img at bounding box center [164, 87] width 15 height 15
